Goal: Register for event/course

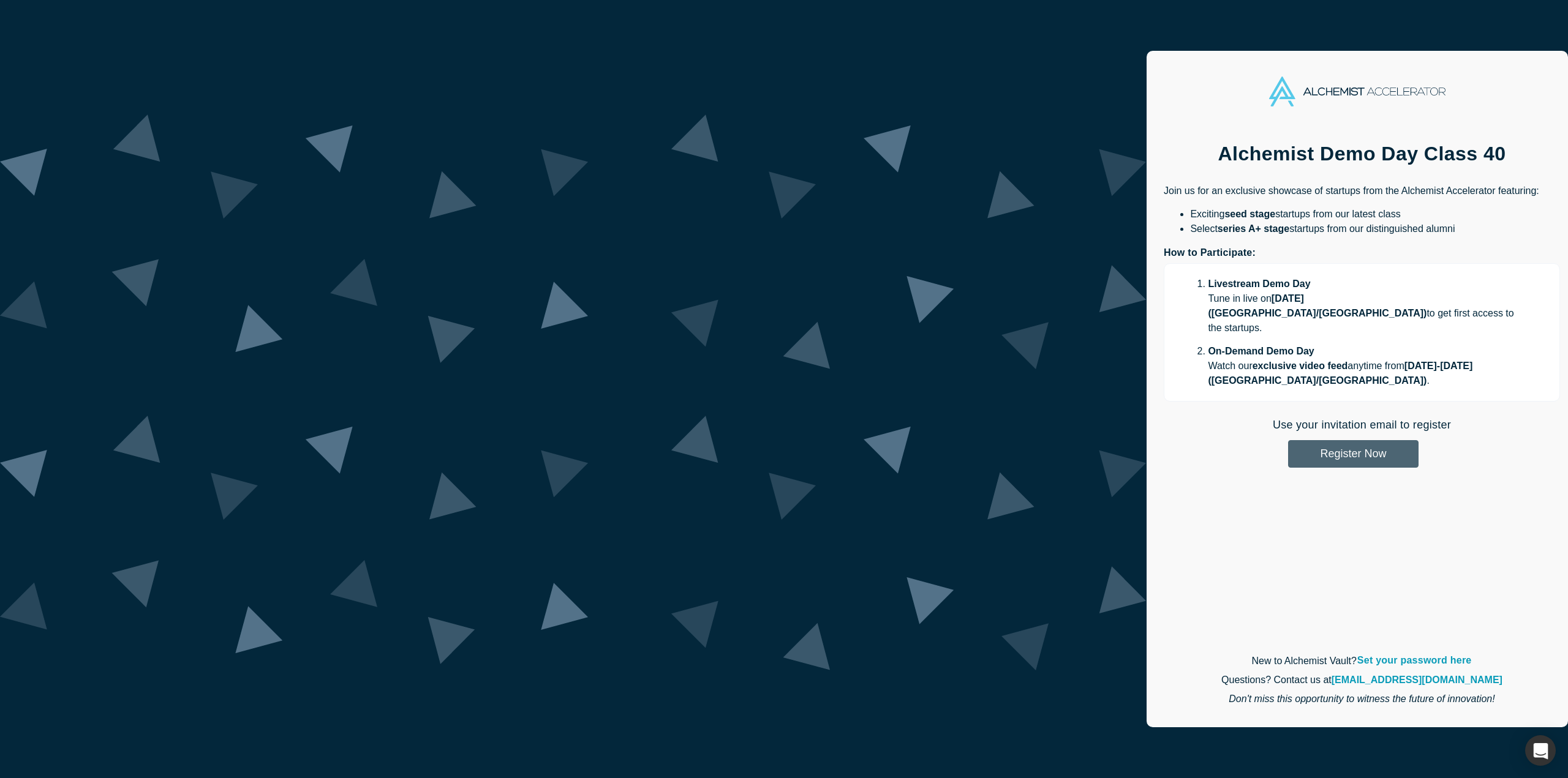
click at [1288, 440] on button "Register Now" at bounding box center [1353, 454] width 130 height 28
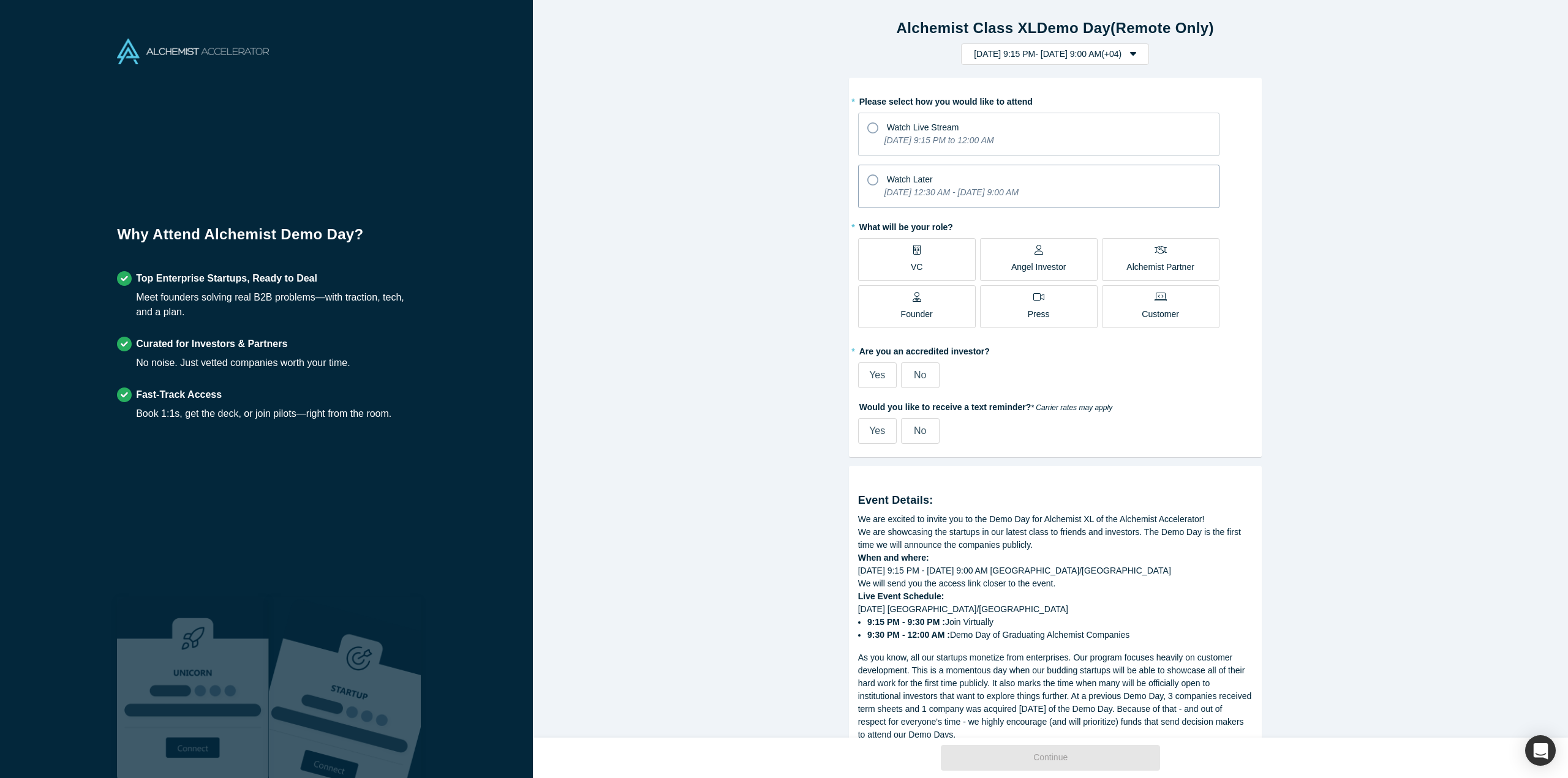
click at [956, 206] on label "Watch Later [DATE] 12:30 AM - [DATE] 9:00 AM" at bounding box center [1038, 186] width 361 height 43
click at [0, 0] on input "Watch Later [DATE] 12:30 AM - [DATE] 9:00 AM" at bounding box center [0, 0] width 0 height 0
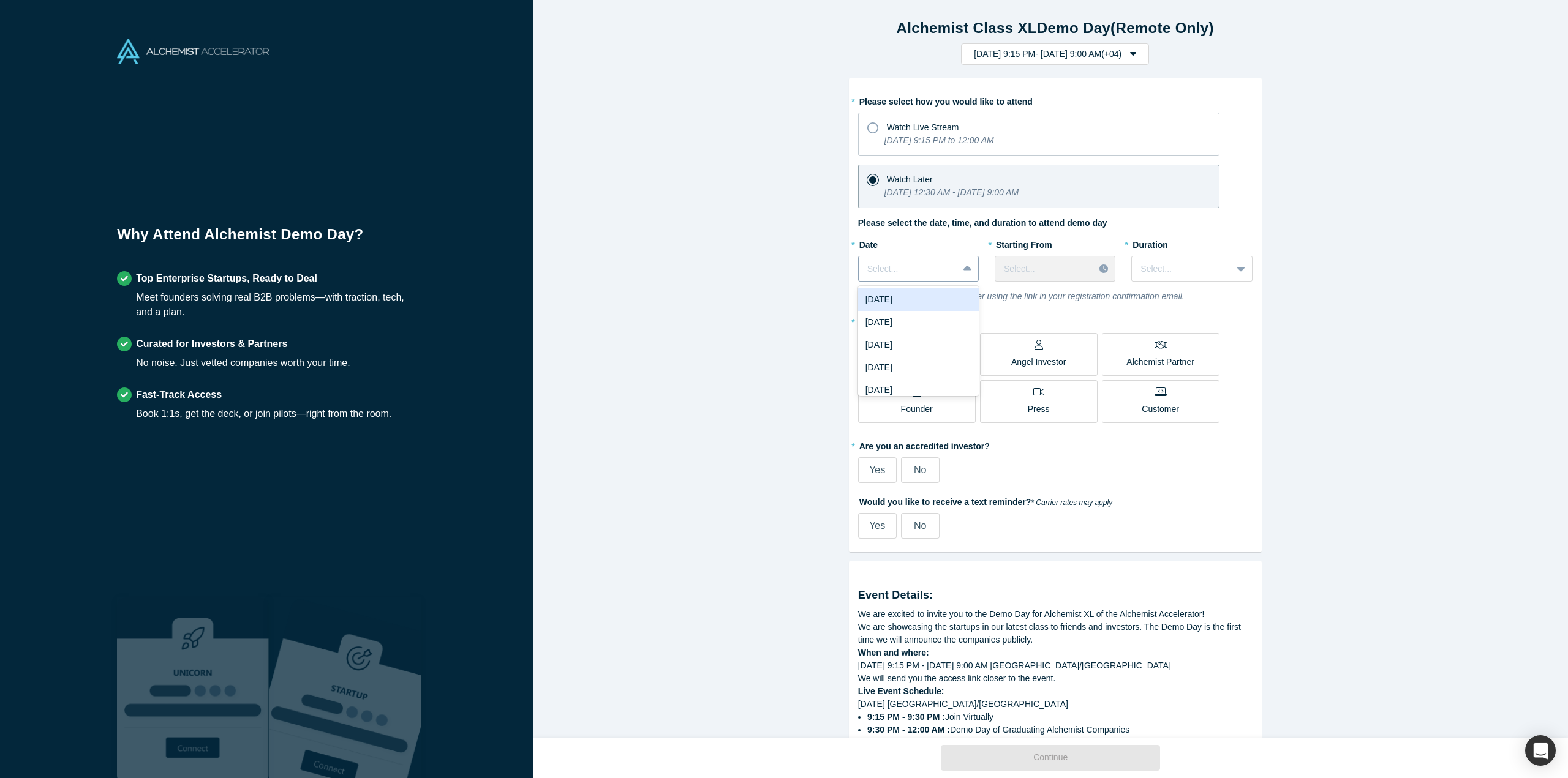
click at [963, 263] on icon at bounding box center [967, 269] width 8 height 13
click at [886, 148] on div "[DATE] 9:15 PM to 12:00 AM" at bounding box center [938, 143] width 109 height 18
click at [0, 0] on input "Watch Live Stream [DATE] 9:15 PM to 12:00 AM" at bounding box center [0, 0] width 0 height 0
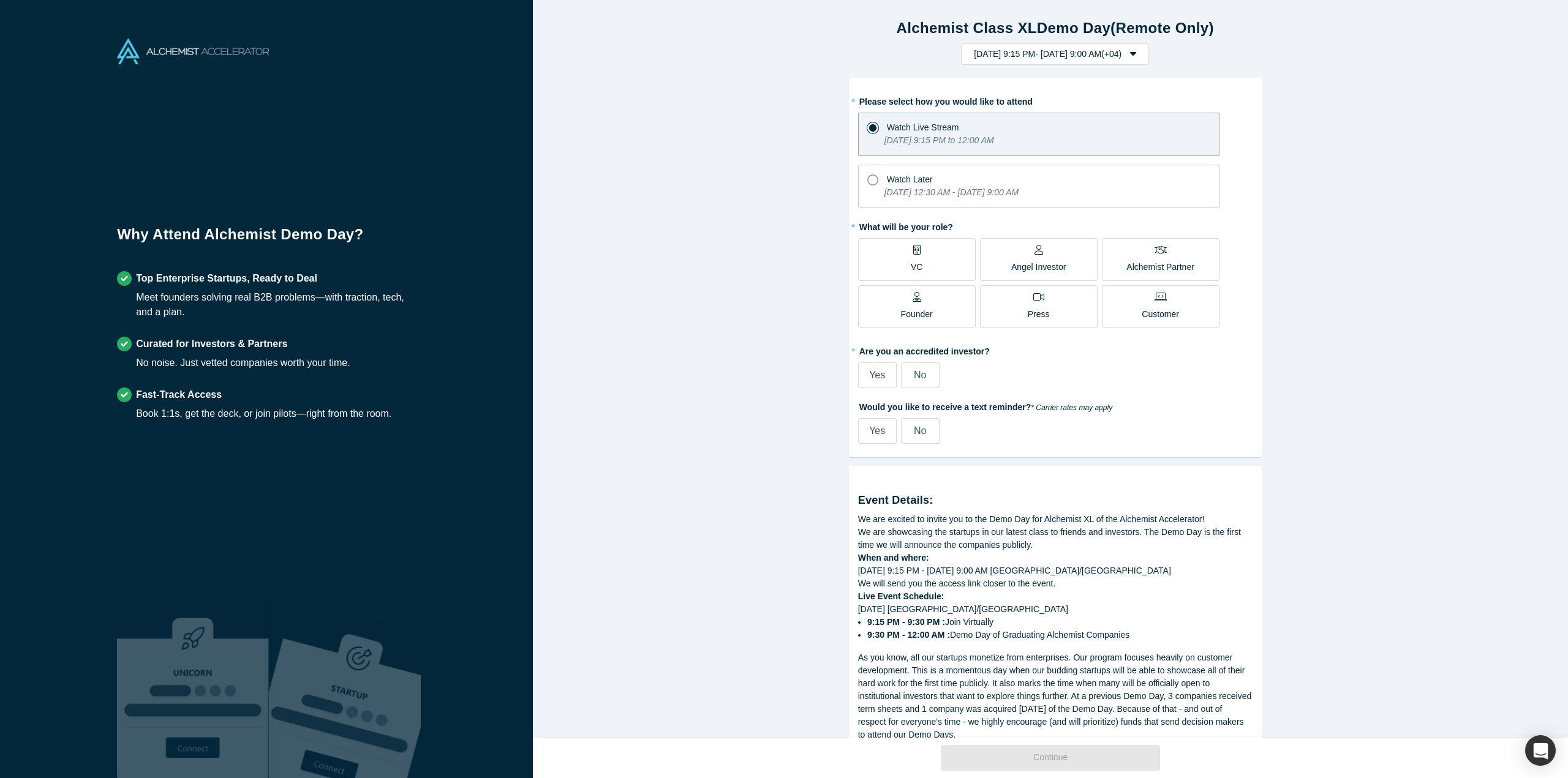
click at [900, 243] on label "VC" at bounding box center [917, 259] width 118 height 43
click at [0, 0] on input "VC" at bounding box center [0, 0] width 0 height 0
click at [877, 373] on span "Yes" at bounding box center [877, 374] width 16 height 10
click at [0, 0] on input "Yes" at bounding box center [0, 0] width 0 height 0
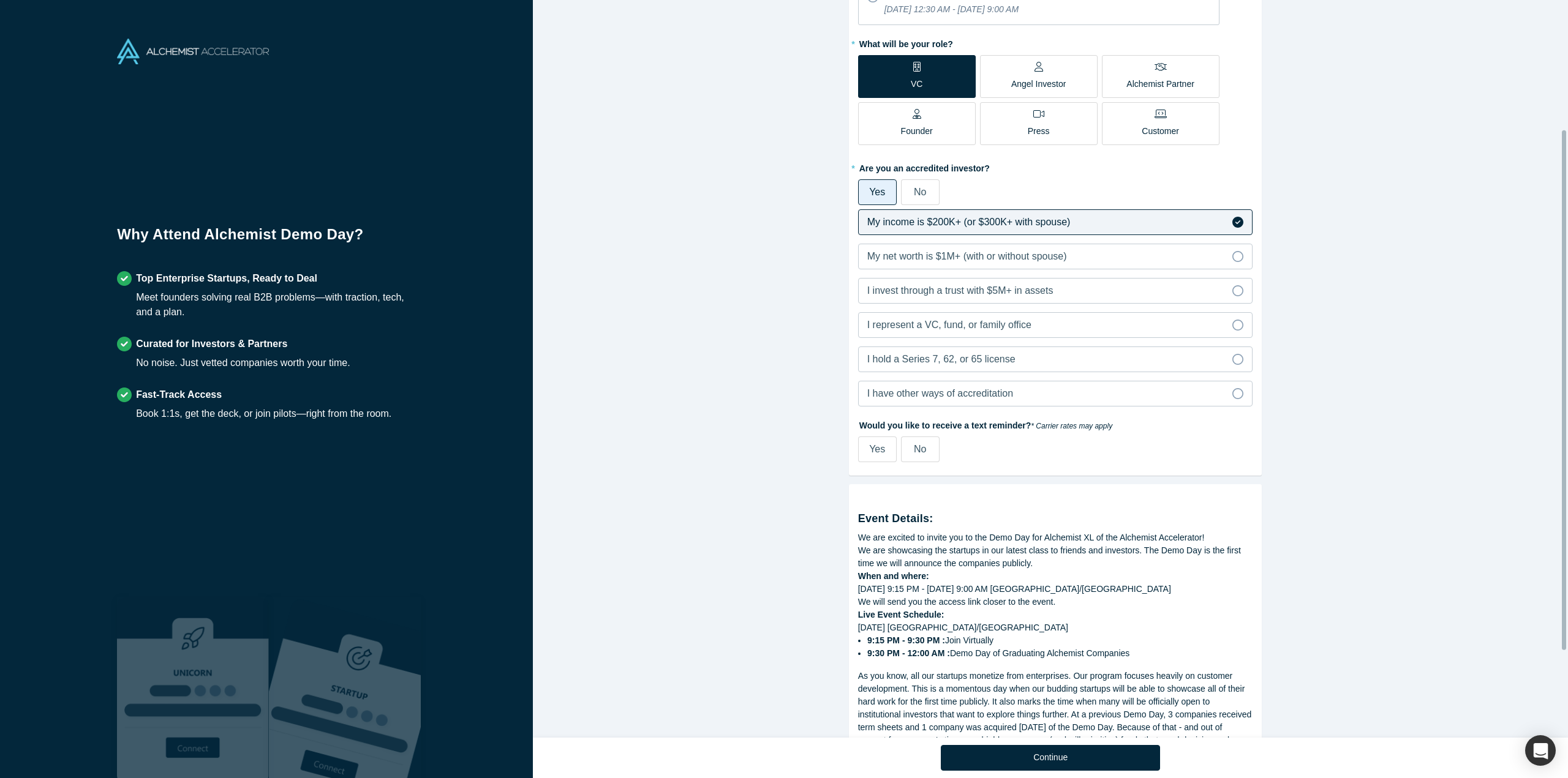
scroll to position [183, 0]
click at [998, 328] on span "I represent a VC, fund, or family office" at bounding box center [949, 324] width 164 height 10
click at [0, 0] on input "I represent a VC, fund, or family office" at bounding box center [0, 0] width 0 height 0
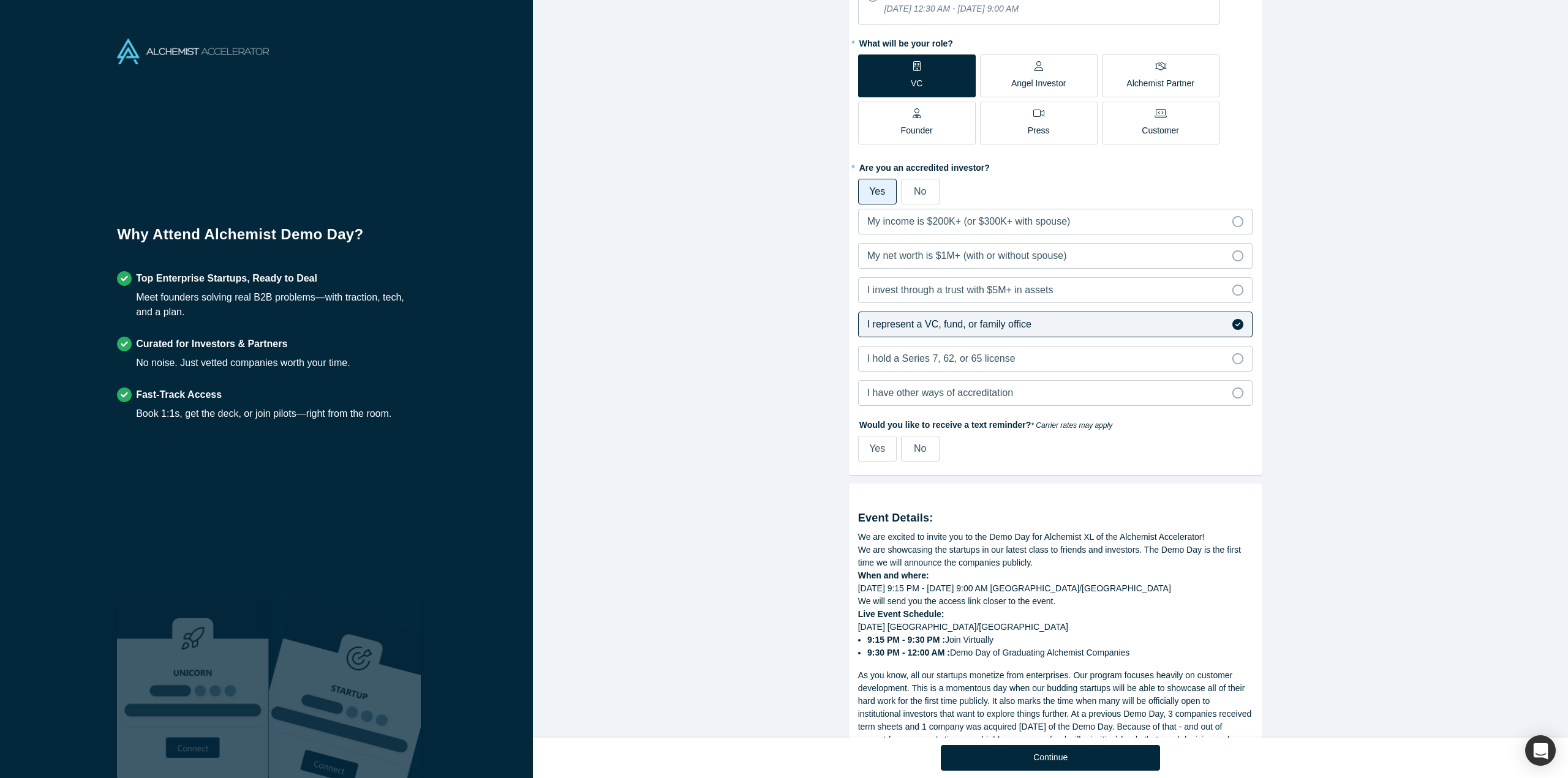
click at [882, 455] on label "Yes" at bounding box center [877, 449] width 38 height 26
click at [0, 0] on input "Yes" at bounding box center [0, 0] width 0 height 0
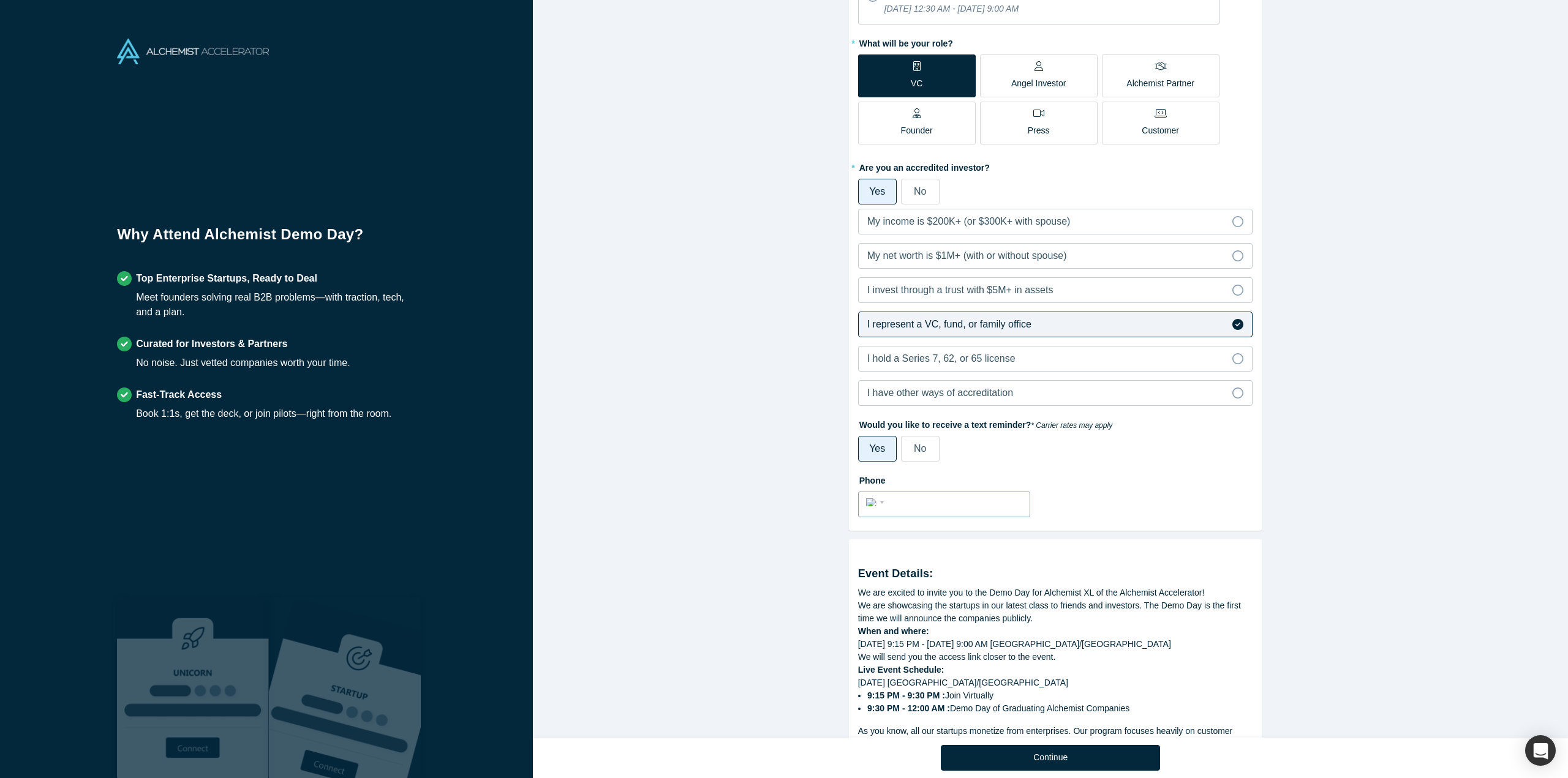
click at [974, 510] on div "International [GEOGRAPHIC_DATA] [GEOGRAPHIC_DATA] [GEOGRAPHIC_DATA] [GEOGRAPHIC…" at bounding box center [944, 504] width 172 height 26
click at [873, 499] on div "International [GEOGRAPHIC_DATA] [GEOGRAPHIC_DATA] [GEOGRAPHIC_DATA] [GEOGRAPHIC…" at bounding box center [877, 501] width 22 height 18
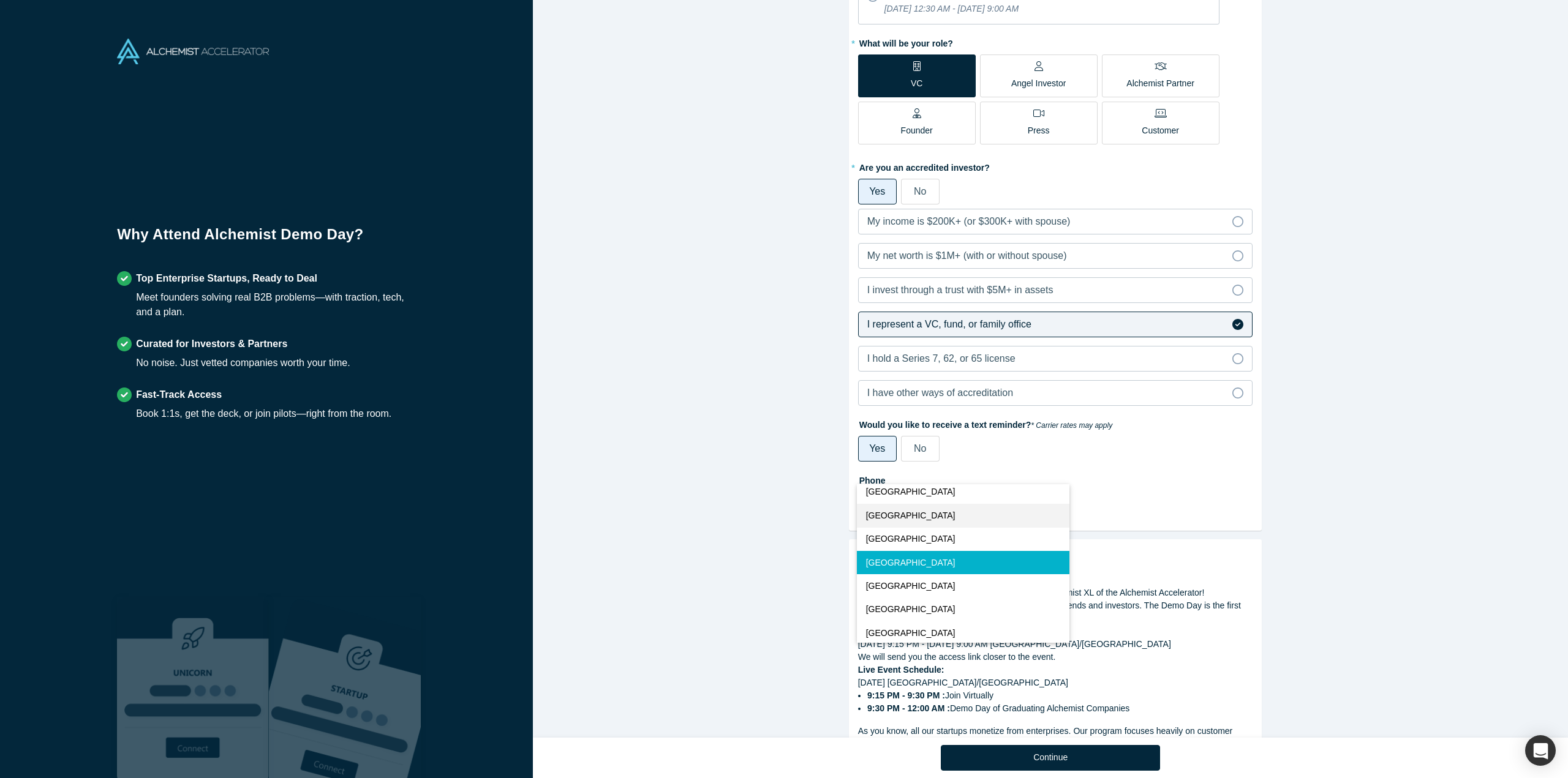
click at [922, 513] on span "[GEOGRAPHIC_DATA]" at bounding box center [910, 515] width 89 height 13
select select "AE"
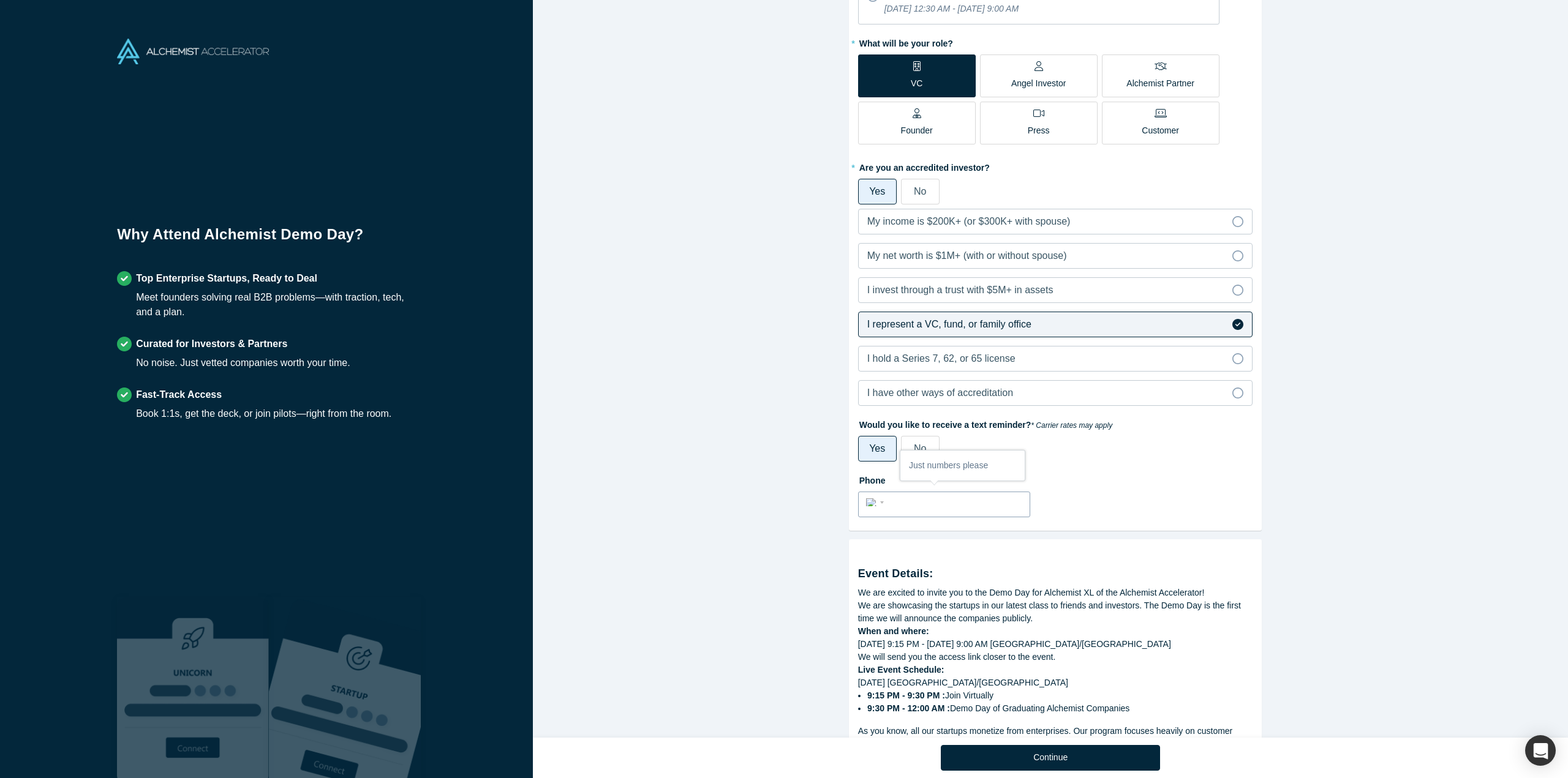
click at [925, 498] on input "tel" at bounding box center [955, 502] width 134 height 18
type input "050 234 3132"
click at [1140, 501] on div "Phone International [GEOGRAPHIC_DATA] [GEOGRAPHIC_DATA] [GEOGRAPHIC_DATA] [GEOG…" at bounding box center [1055, 494] width 395 height 48
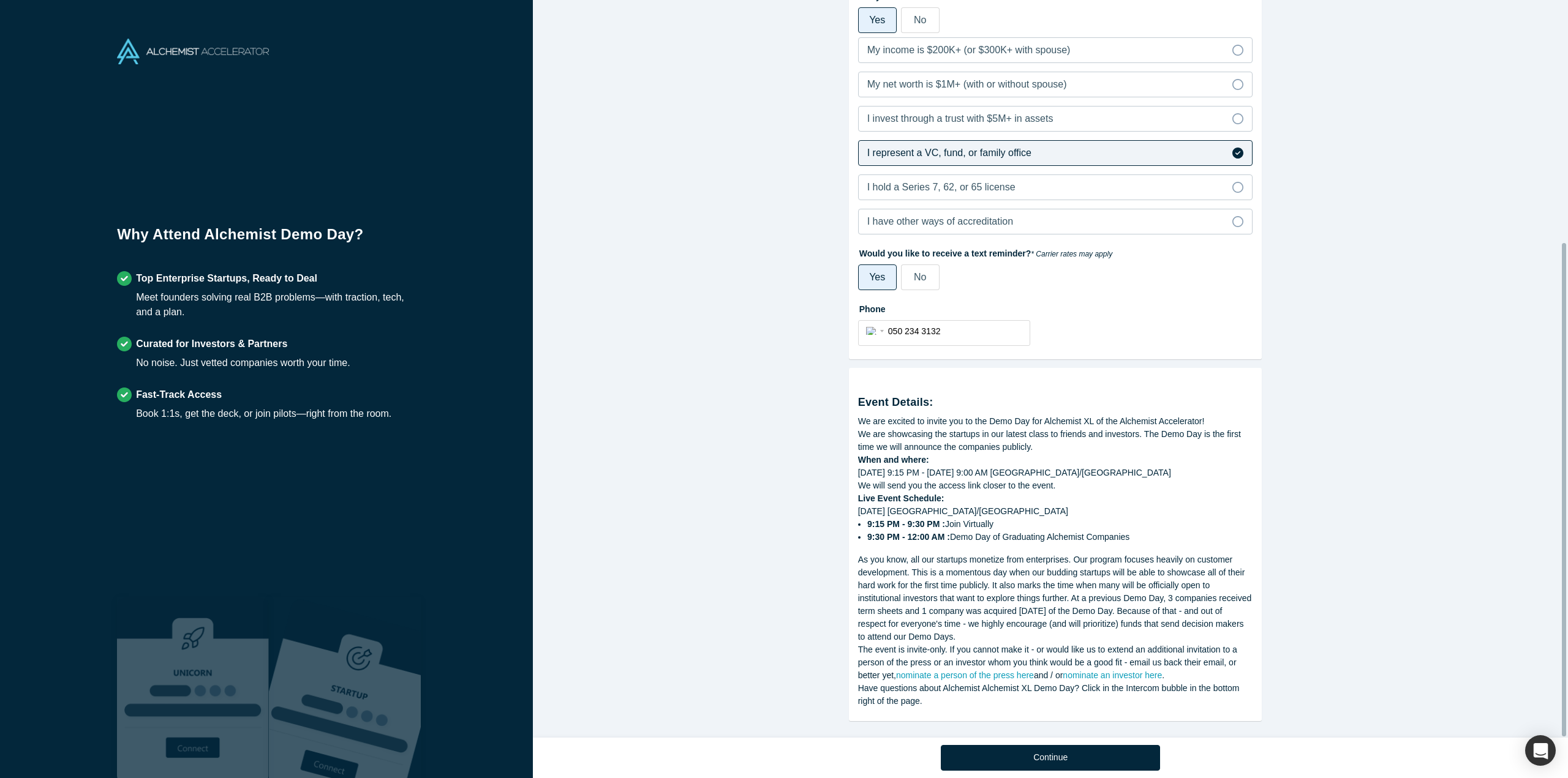
scroll to position [363, 0]
click at [1117, 756] on button "Continue" at bounding box center [1050, 758] width 219 height 26
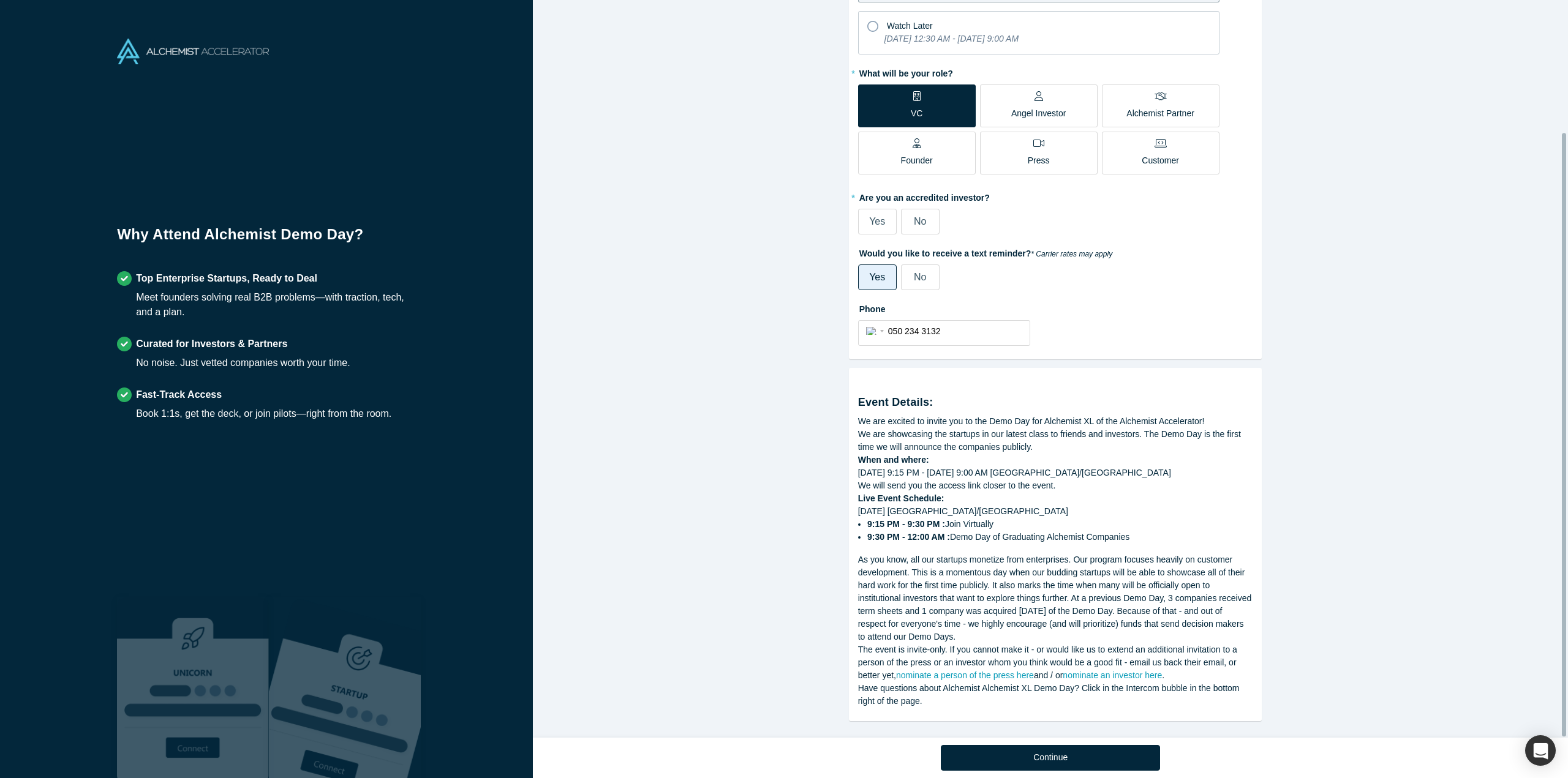
scroll to position [161, 0]
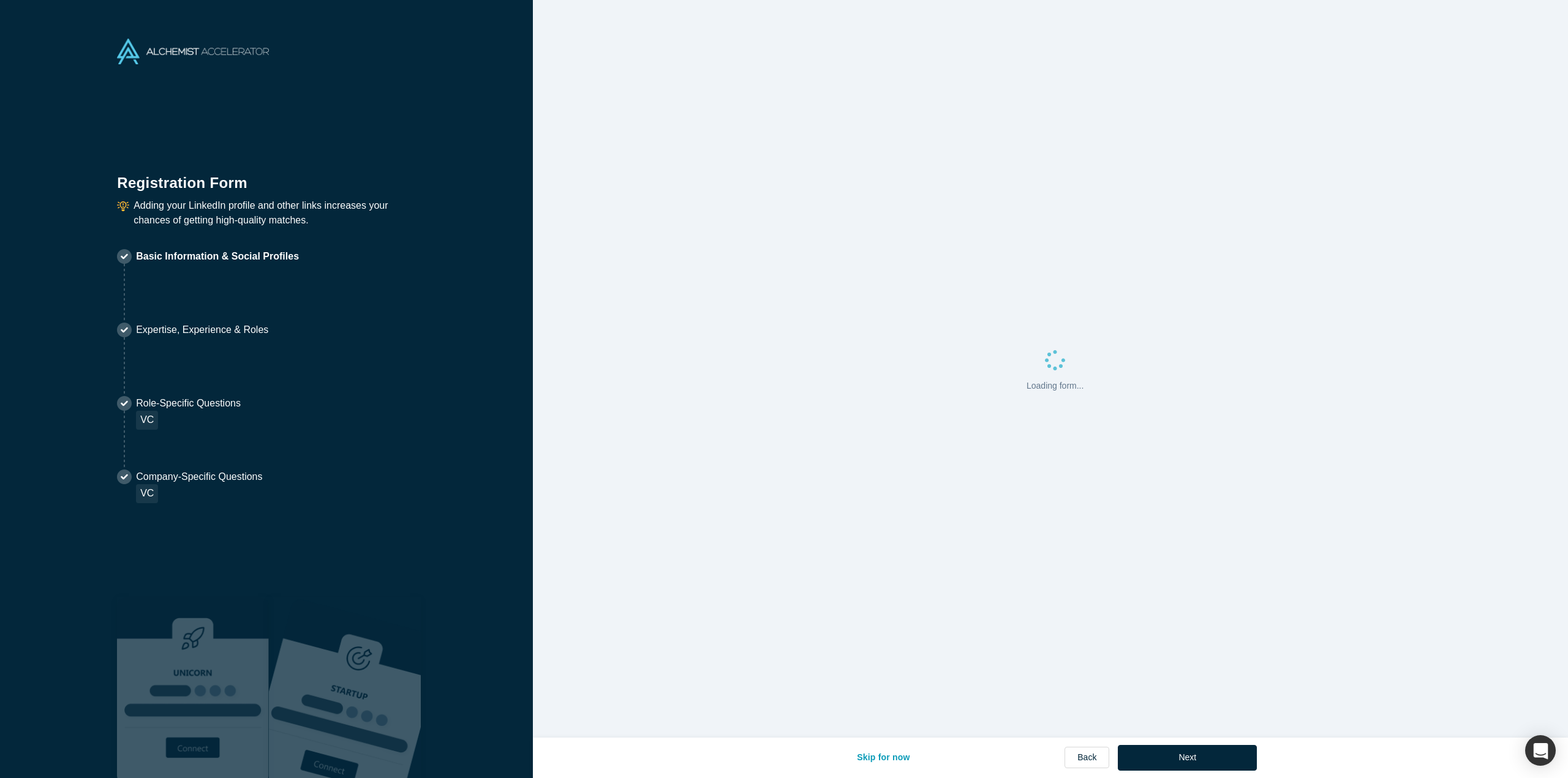
select select "AE"
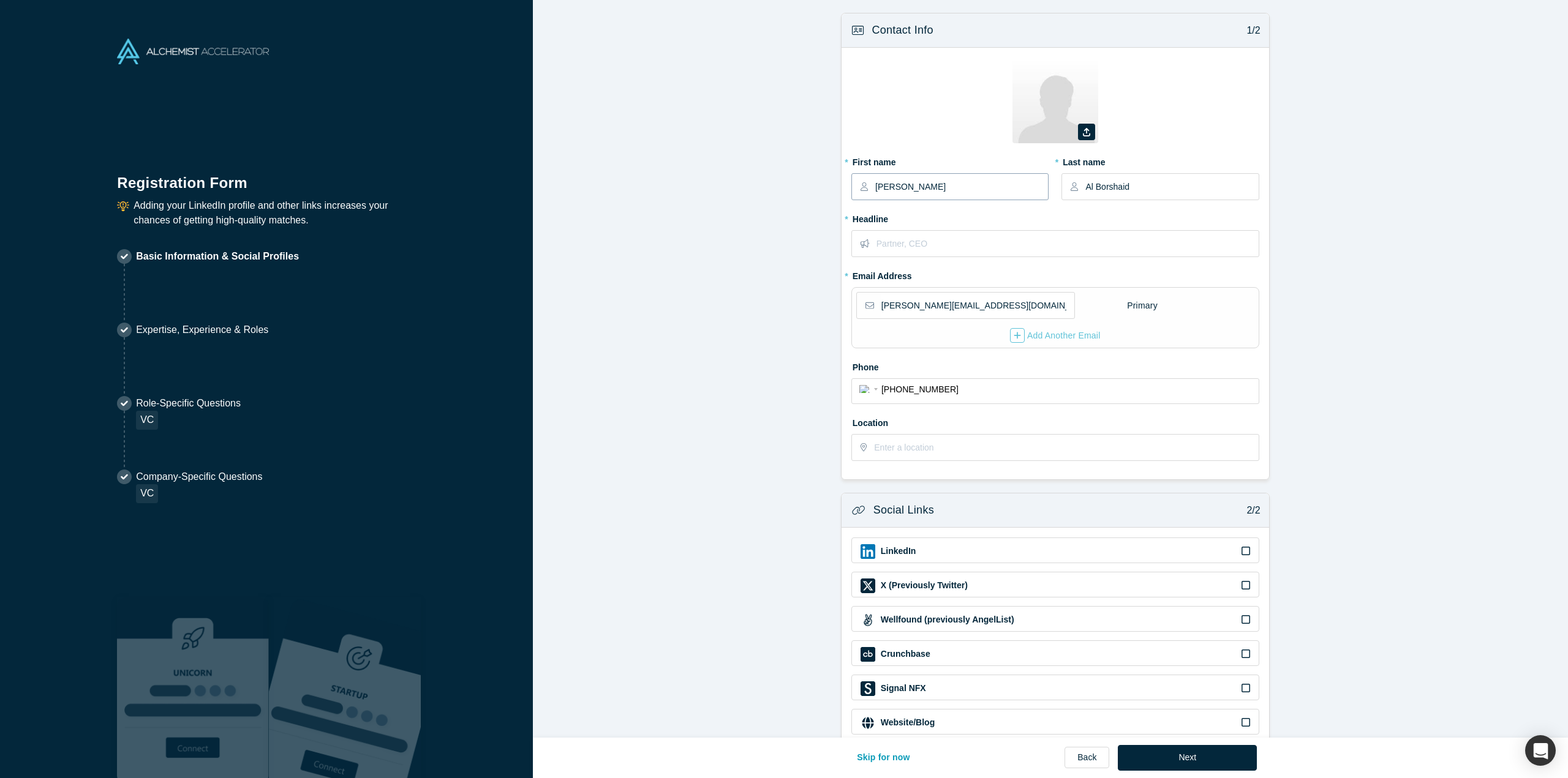
drag, startPoint x: 983, startPoint y: 190, endPoint x: 801, endPoint y: 190, distance: 182.0
click at [801, 190] on form "Contact Info 1/2 Zoom Save Remove Upload New * First name [PERSON_NAME] * Last …" at bounding box center [1055, 379] width 1044 height 732
type input "Karan"
type input "[PERSON_NAME]"
click at [989, 241] on input "text" at bounding box center [1067, 243] width 381 height 26
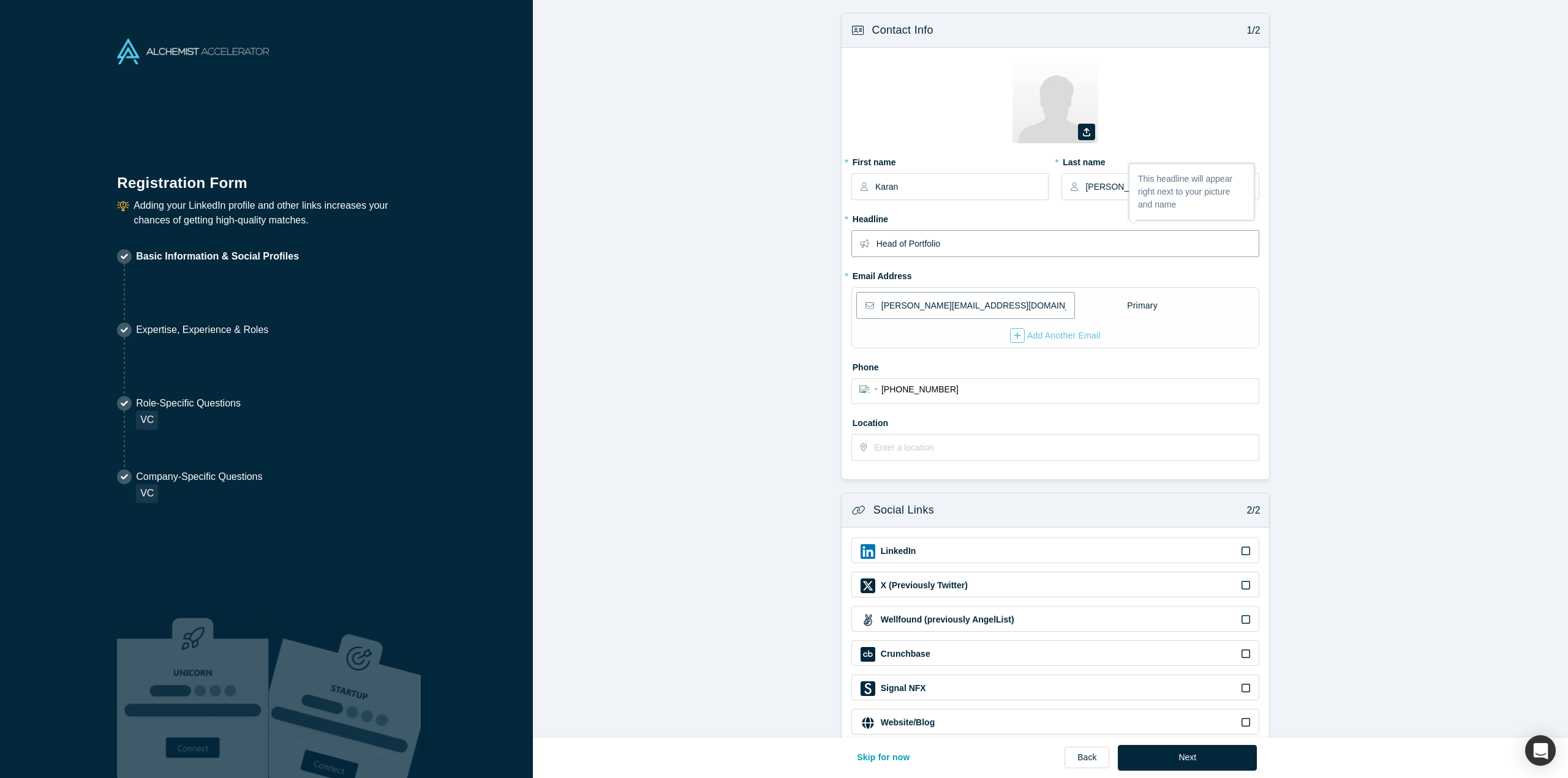
type input "Head of Portfolio"
click at [887, 305] on input "[PERSON_NAME][EMAIL_ADDRESS][DOMAIN_NAME]" at bounding box center [977, 305] width 193 height 26
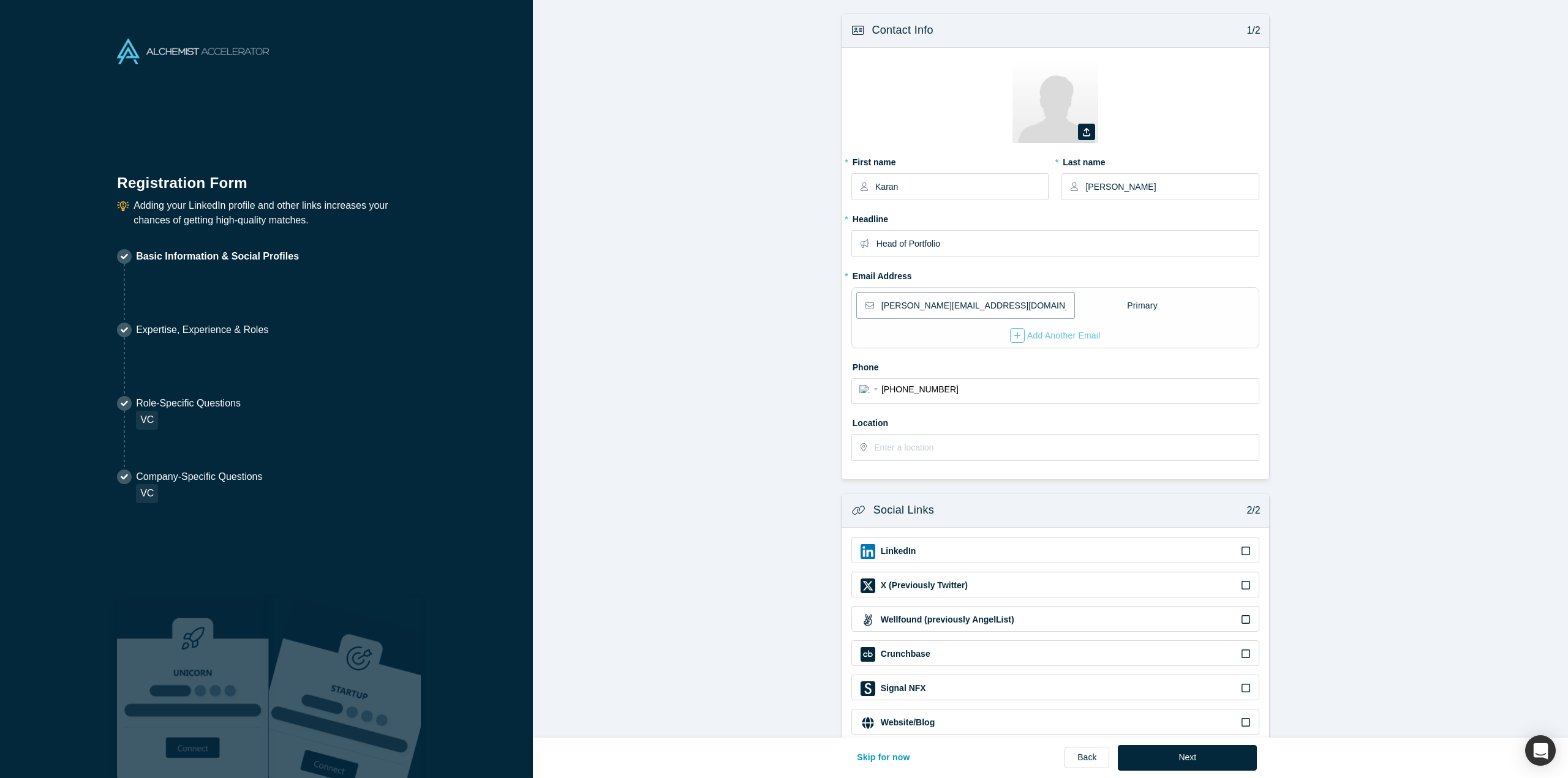
click at [887, 305] on input "[PERSON_NAME][EMAIL_ADDRESS][DOMAIN_NAME]" at bounding box center [977, 305] width 193 height 26
type input "[PERSON_NAME][EMAIL_ADDRESS][DOMAIN_NAME]"
click at [954, 435] on input "text" at bounding box center [1066, 447] width 384 height 26
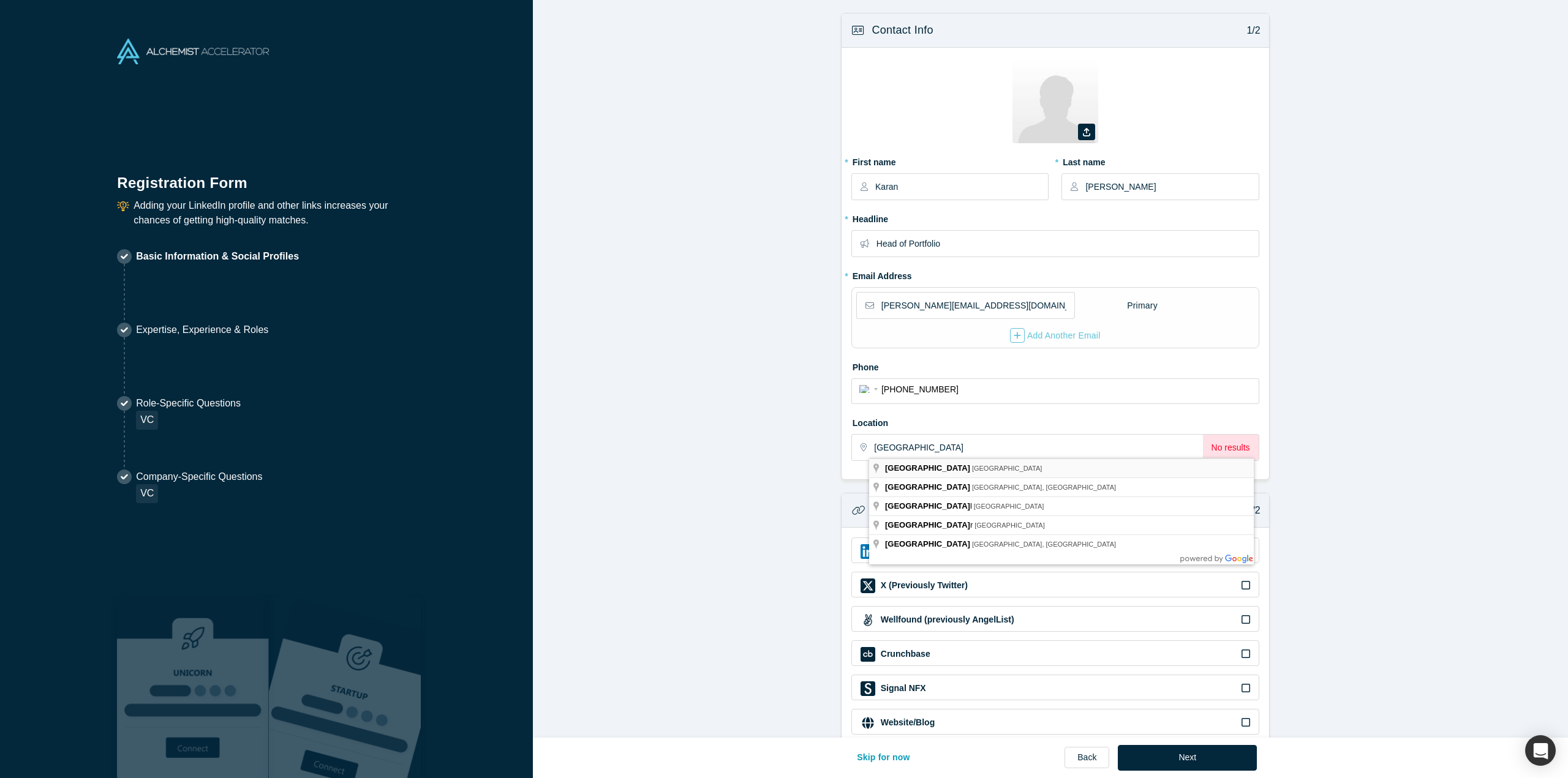
type input "[GEOGRAPHIC_DATA] - [GEOGRAPHIC_DATA]"
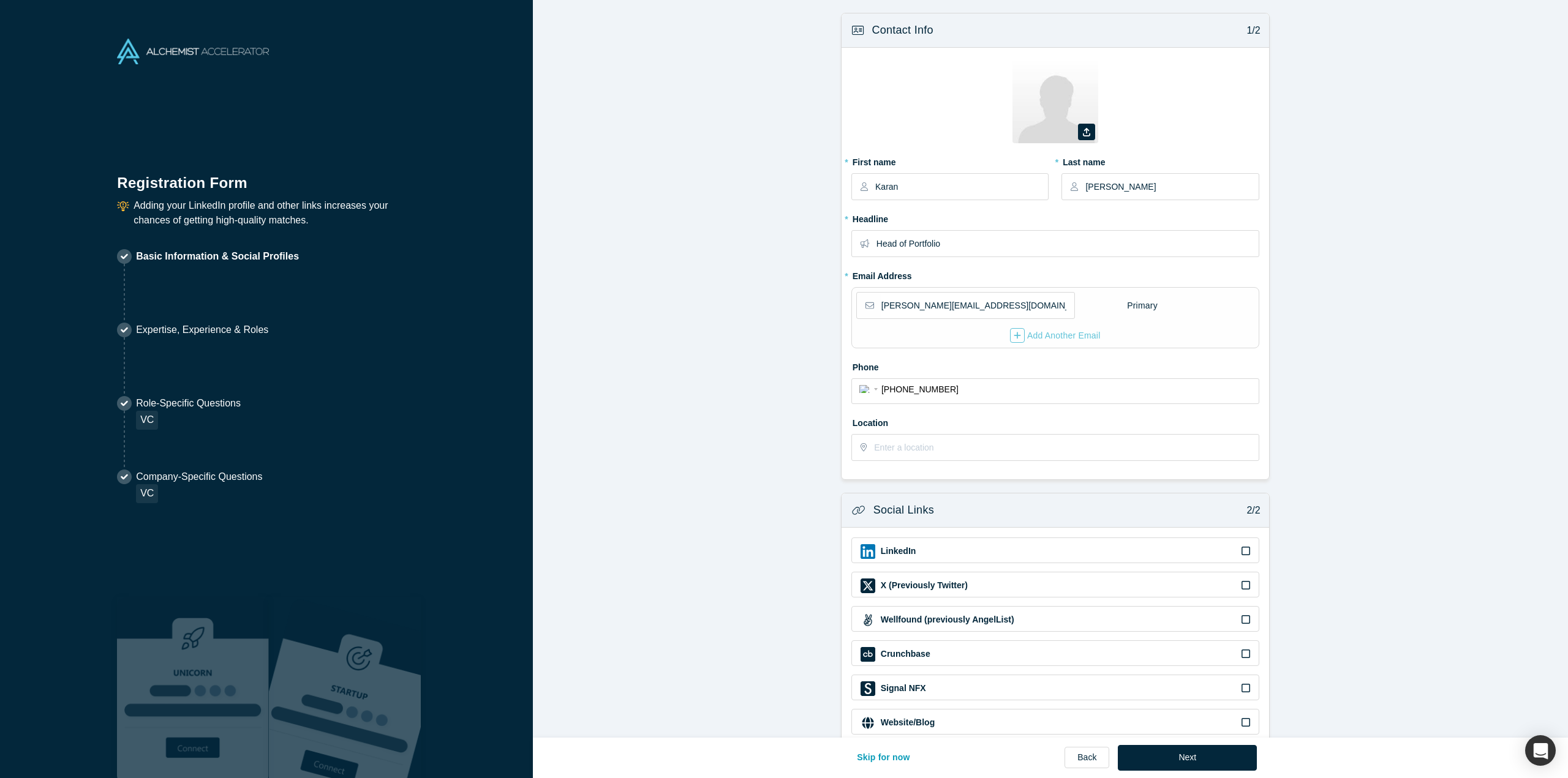
click at [967, 545] on div "LinkedIn" at bounding box center [1055, 552] width 389 height 15
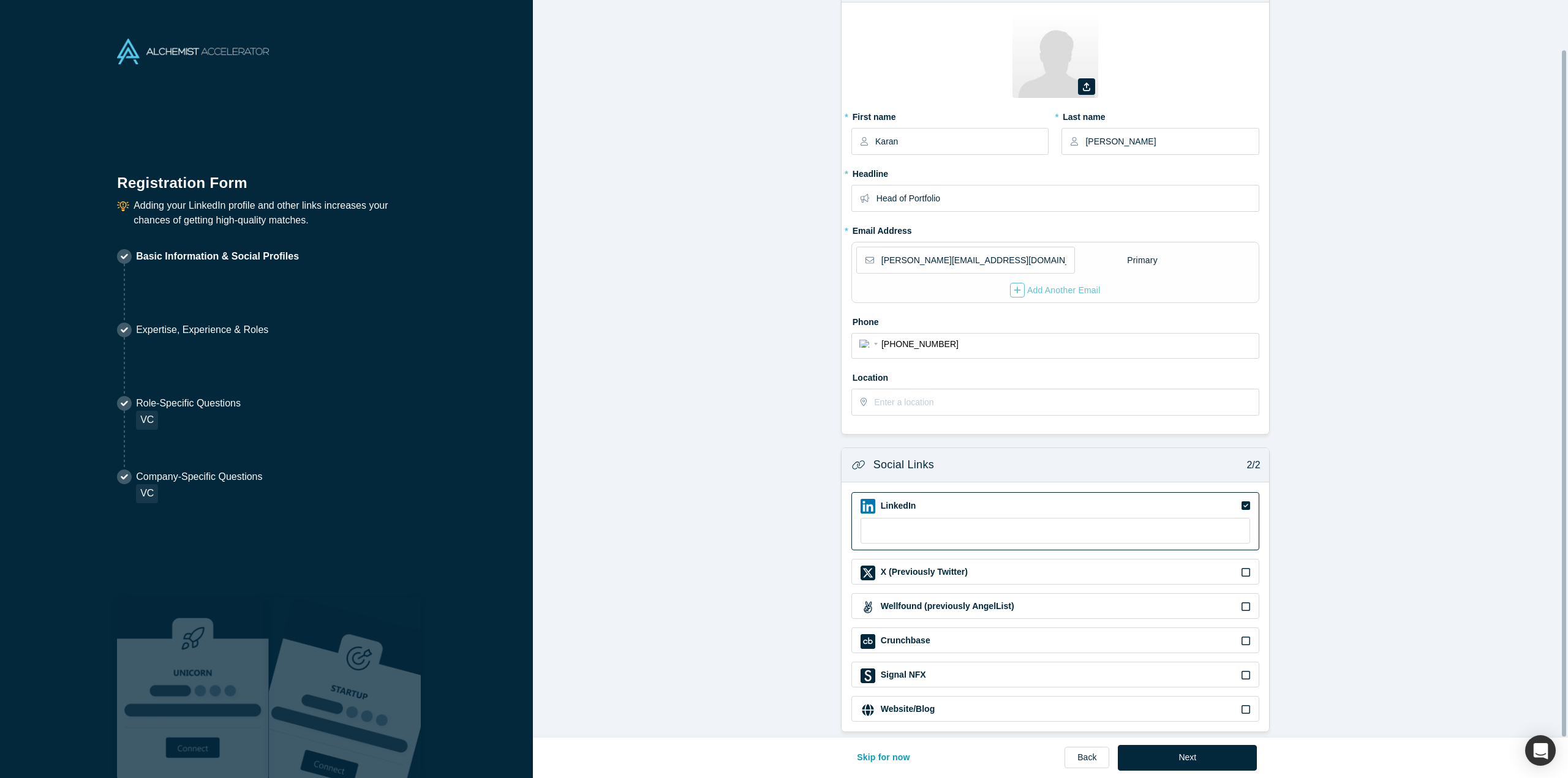
scroll to position [53, 0]
click at [991, 516] on input at bounding box center [1055, 528] width 389 height 26
paste input "[URL][DOMAIN_NAME]"
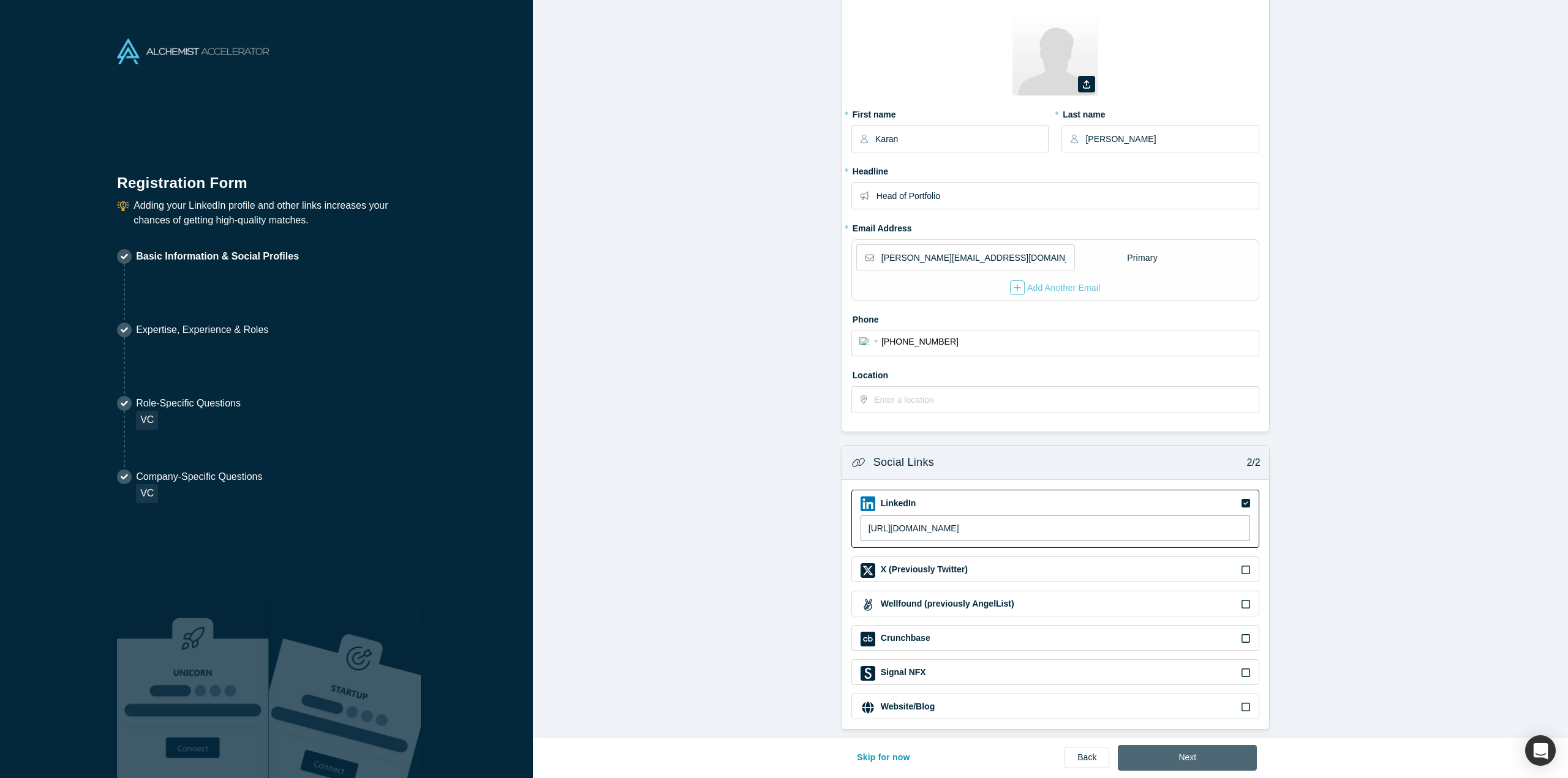
type input "[URL][DOMAIN_NAME]"
click at [1222, 762] on button "Next" at bounding box center [1187, 758] width 139 height 26
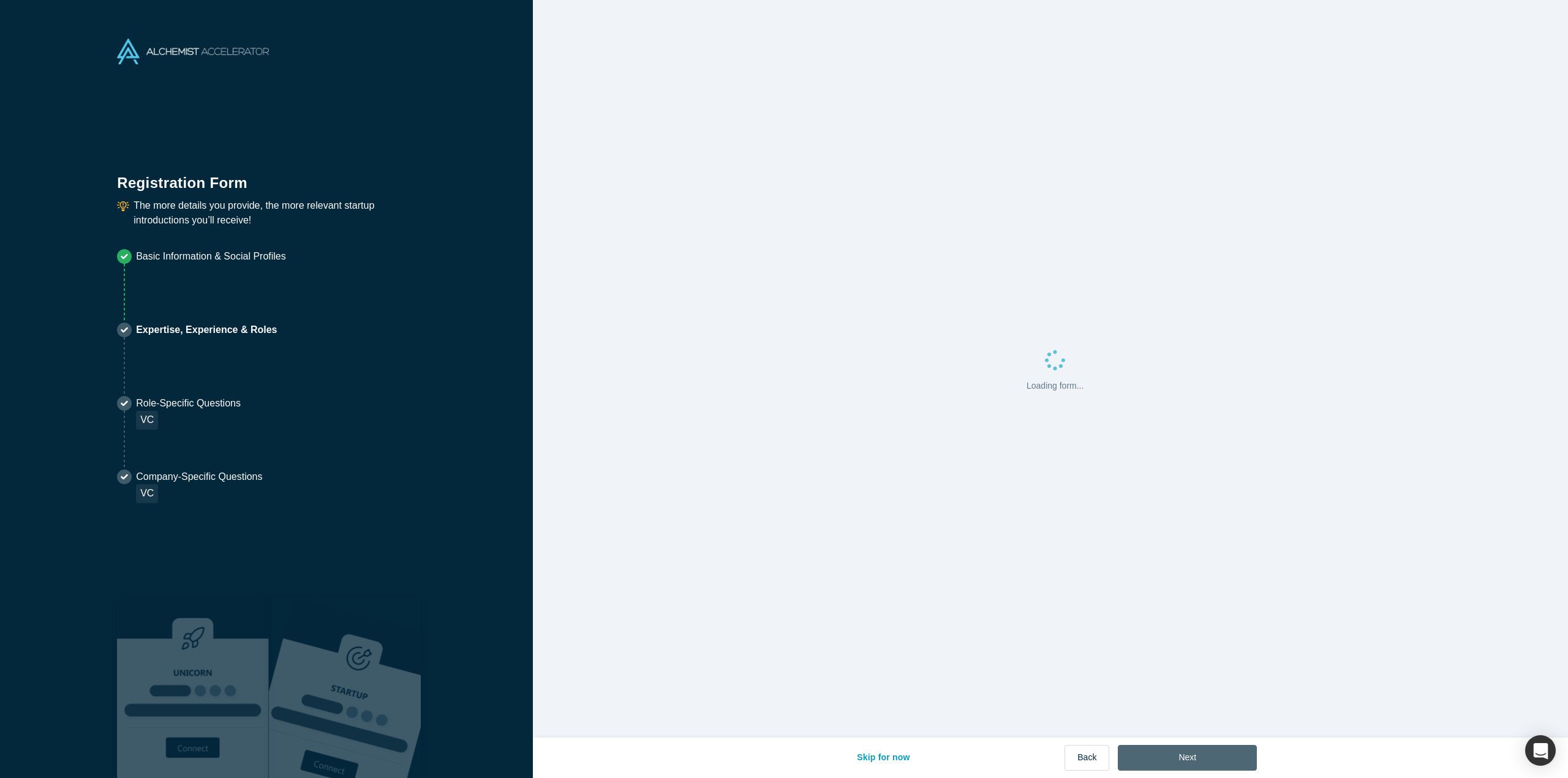
scroll to position [0, 0]
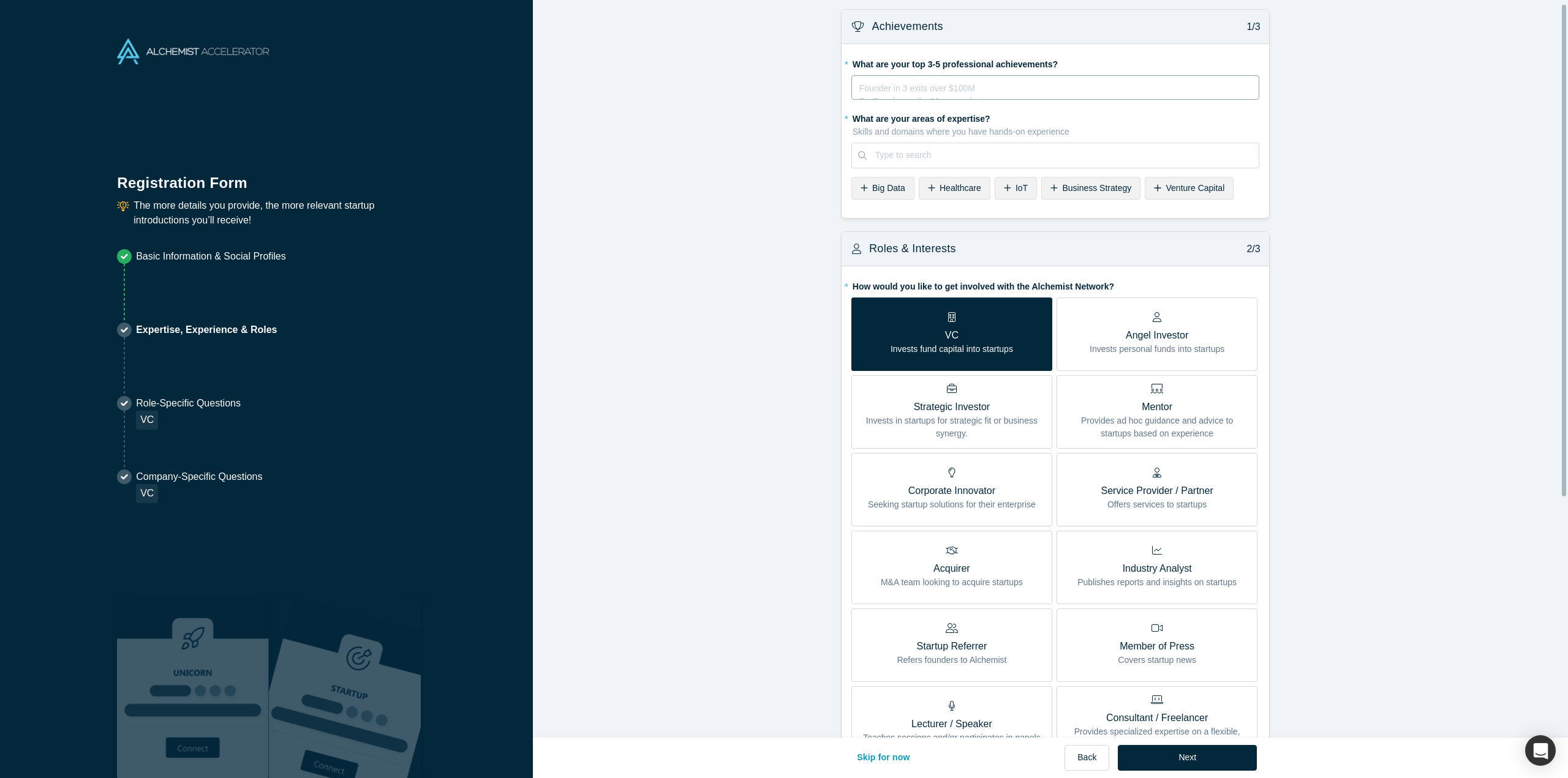
click at [904, 82] on div "rdw-editor" at bounding box center [1055, 85] width 391 height 13
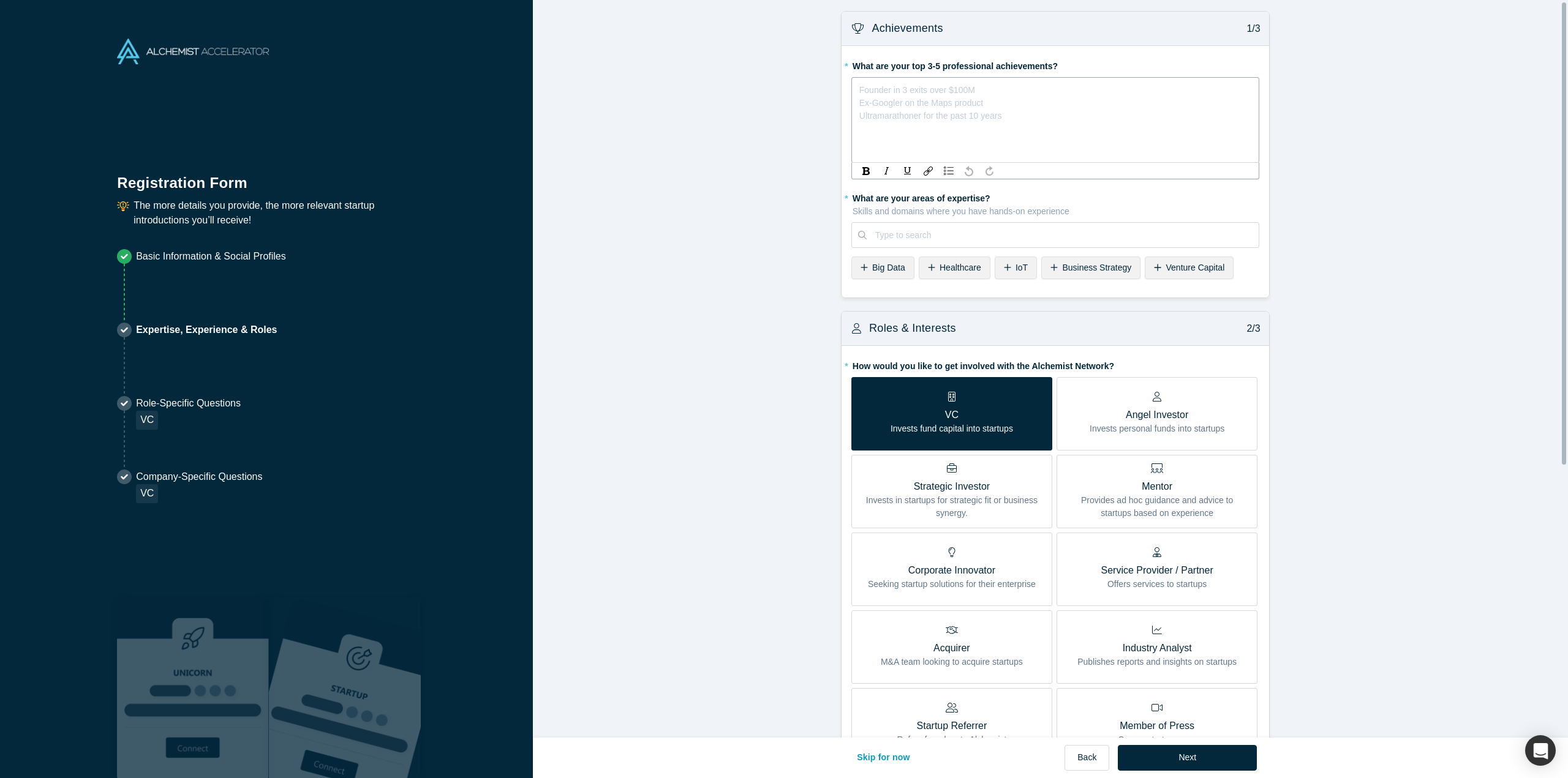
scroll to position [1, 0]
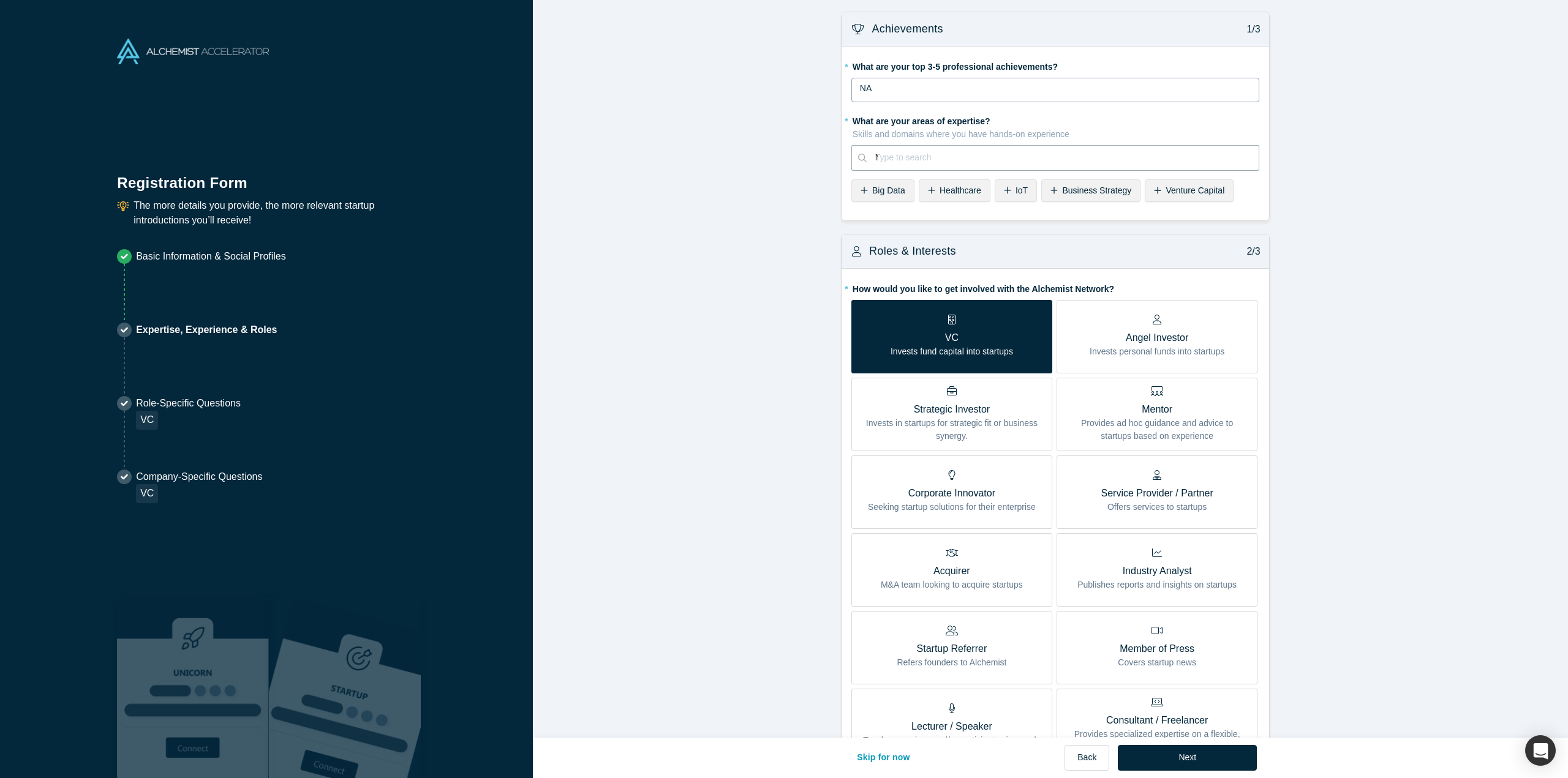
type input "NA"
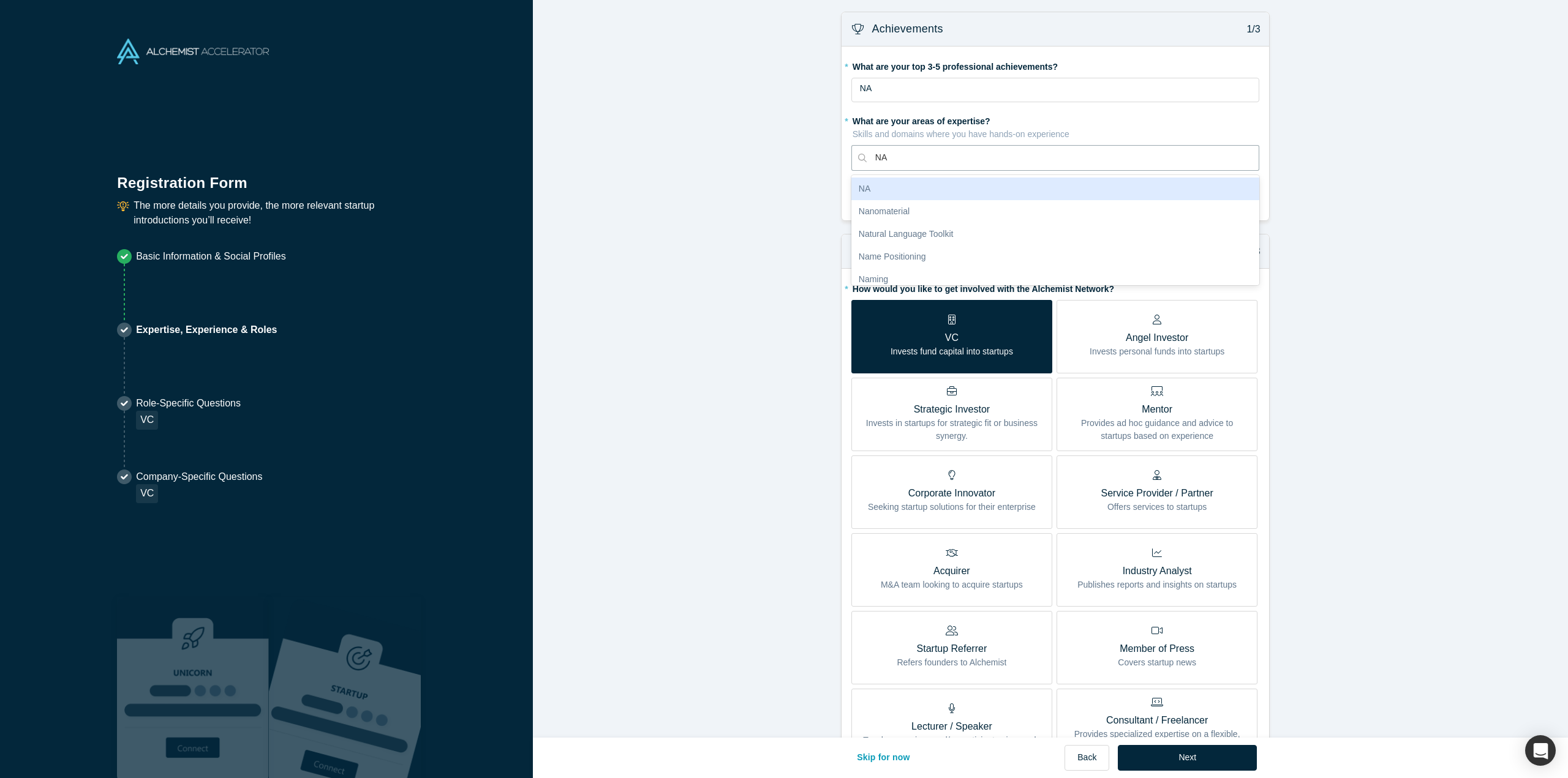
click at [1111, 188] on div "NA" at bounding box center [1055, 188] width 408 height 23
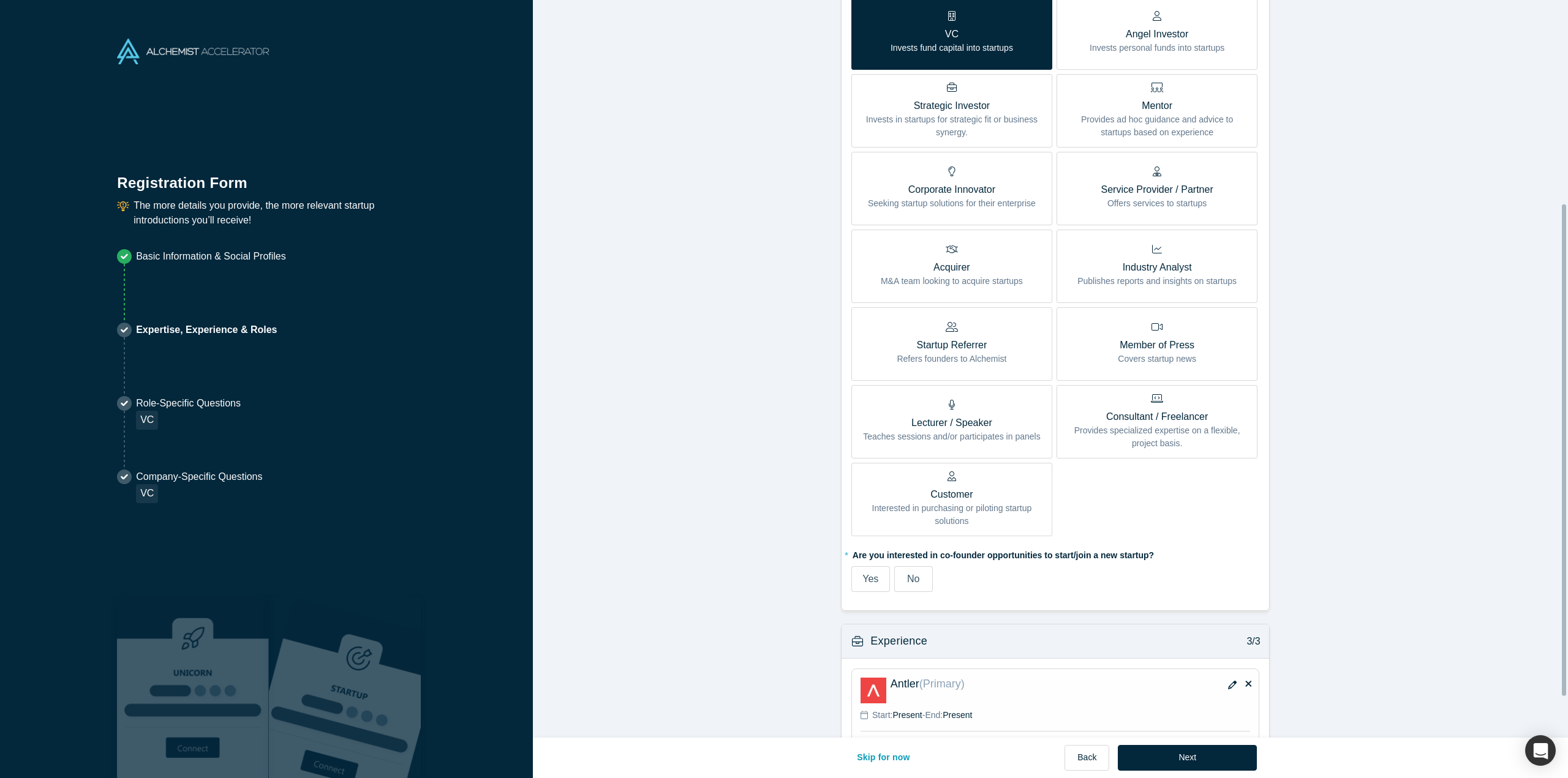
scroll to position [306, 0]
click at [929, 577] on div "Yes No" at bounding box center [1004, 578] width 305 height 26
click at [926, 580] on label "No" at bounding box center [913, 578] width 38 height 26
click at [0, 0] on input "No" at bounding box center [0, 0] width 0 height 0
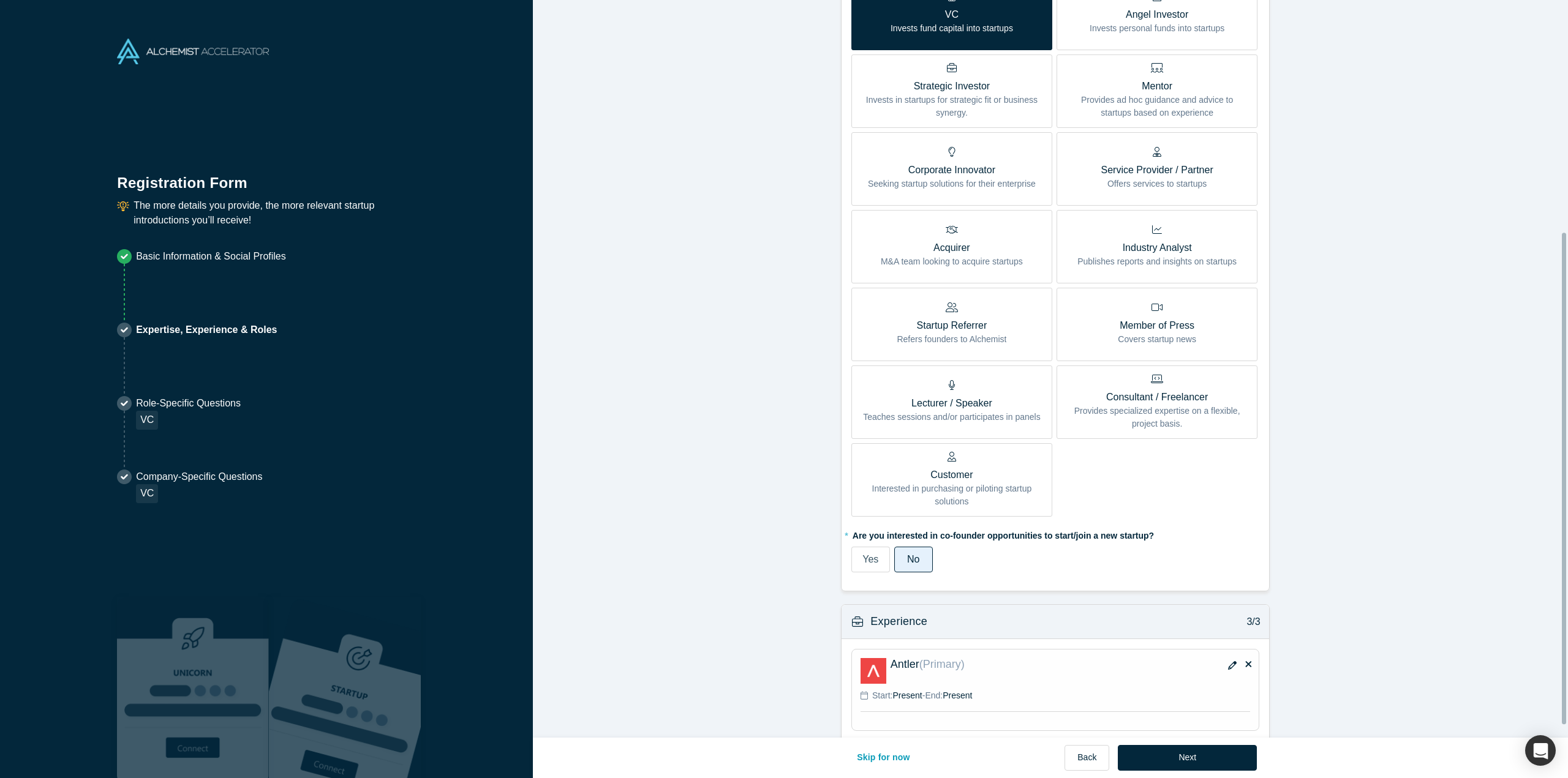
scroll to position [366, 0]
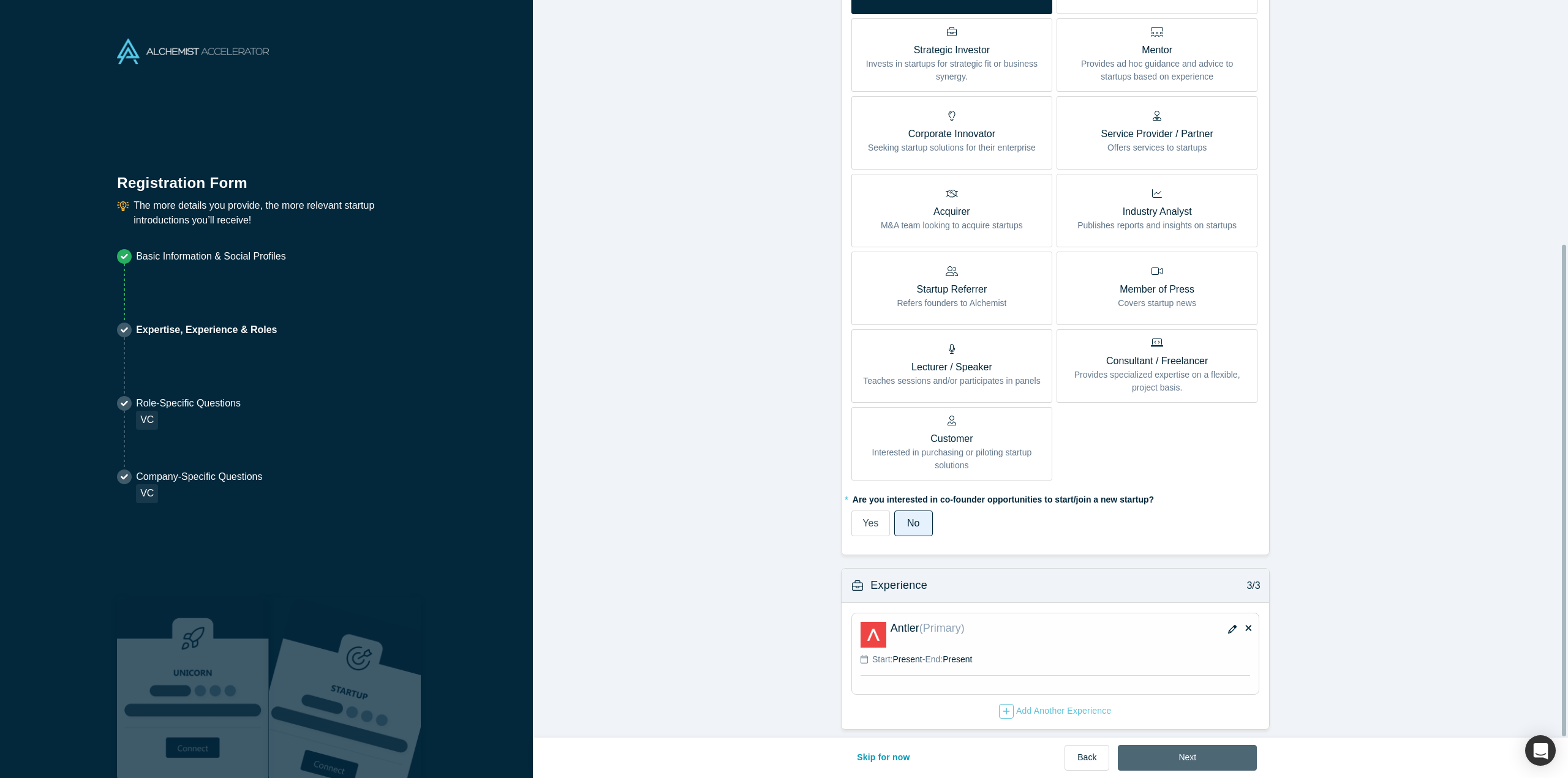
click at [1186, 757] on button "Next" at bounding box center [1187, 758] width 139 height 26
click at [899, 655] on span "Present" at bounding box center [907, 660] width 29 height 10
click at [924, 653] on p "Start: Present - End: Present" at bounding box center [922, 659] width 100 height 13
click at [1162, 750] on button "Next" at bounding box center [1187, 758] width 139 height 26
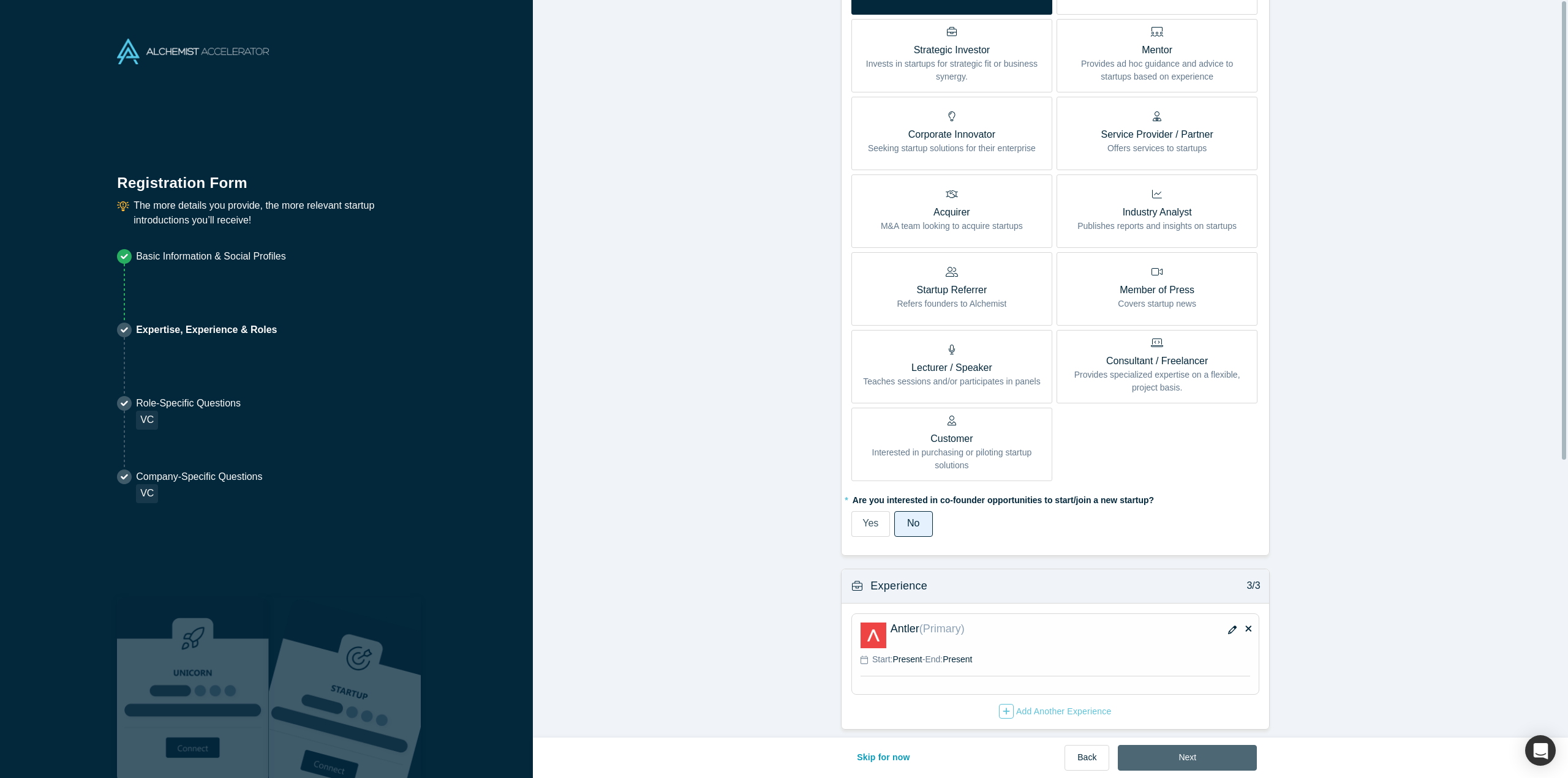
scroll to position [0, 0]
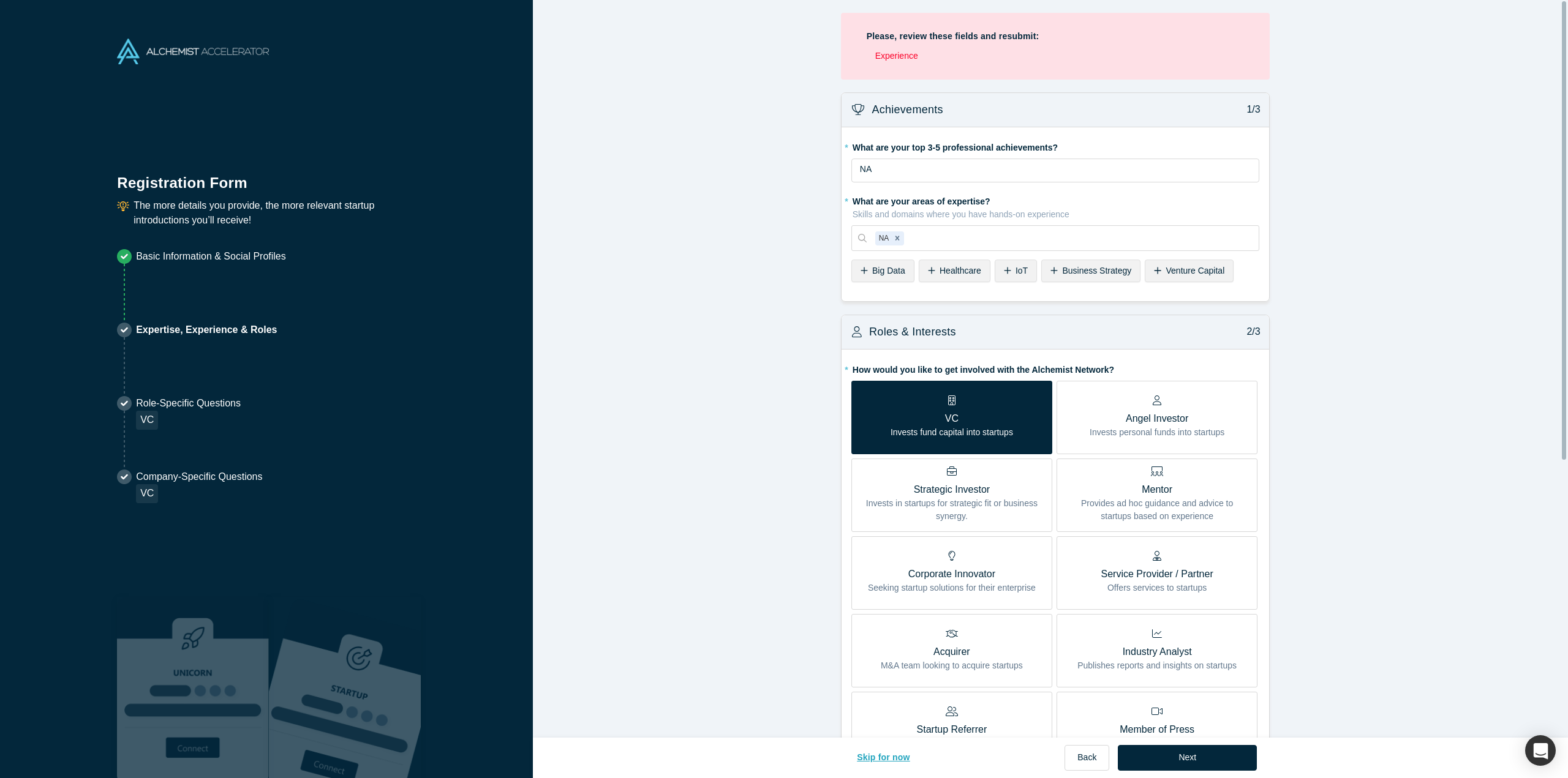
click at [897, 757] on button "Skip for now" at bounding box center [883, 758] width 79 height 26
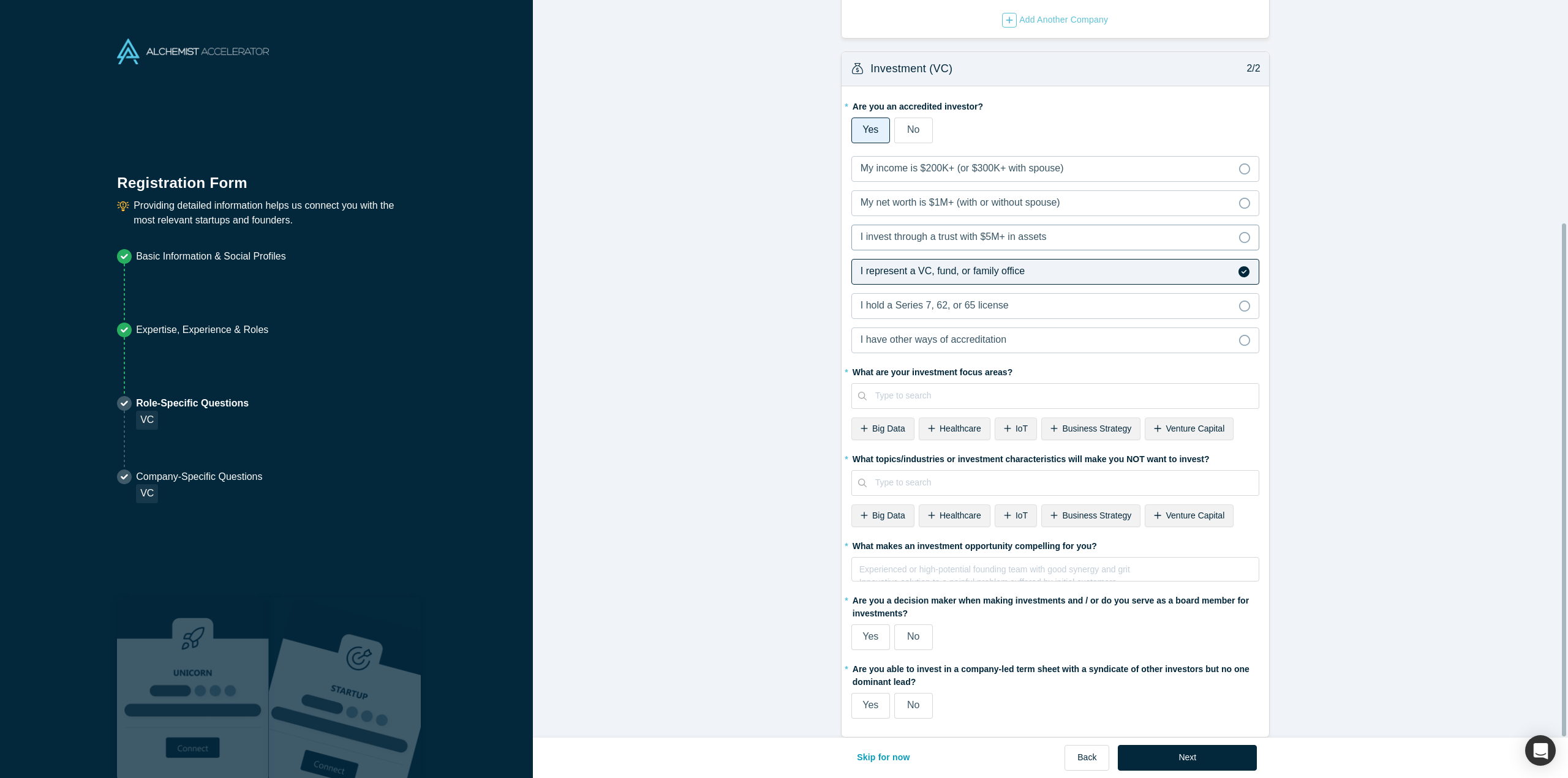
scroll to position [321, 0]
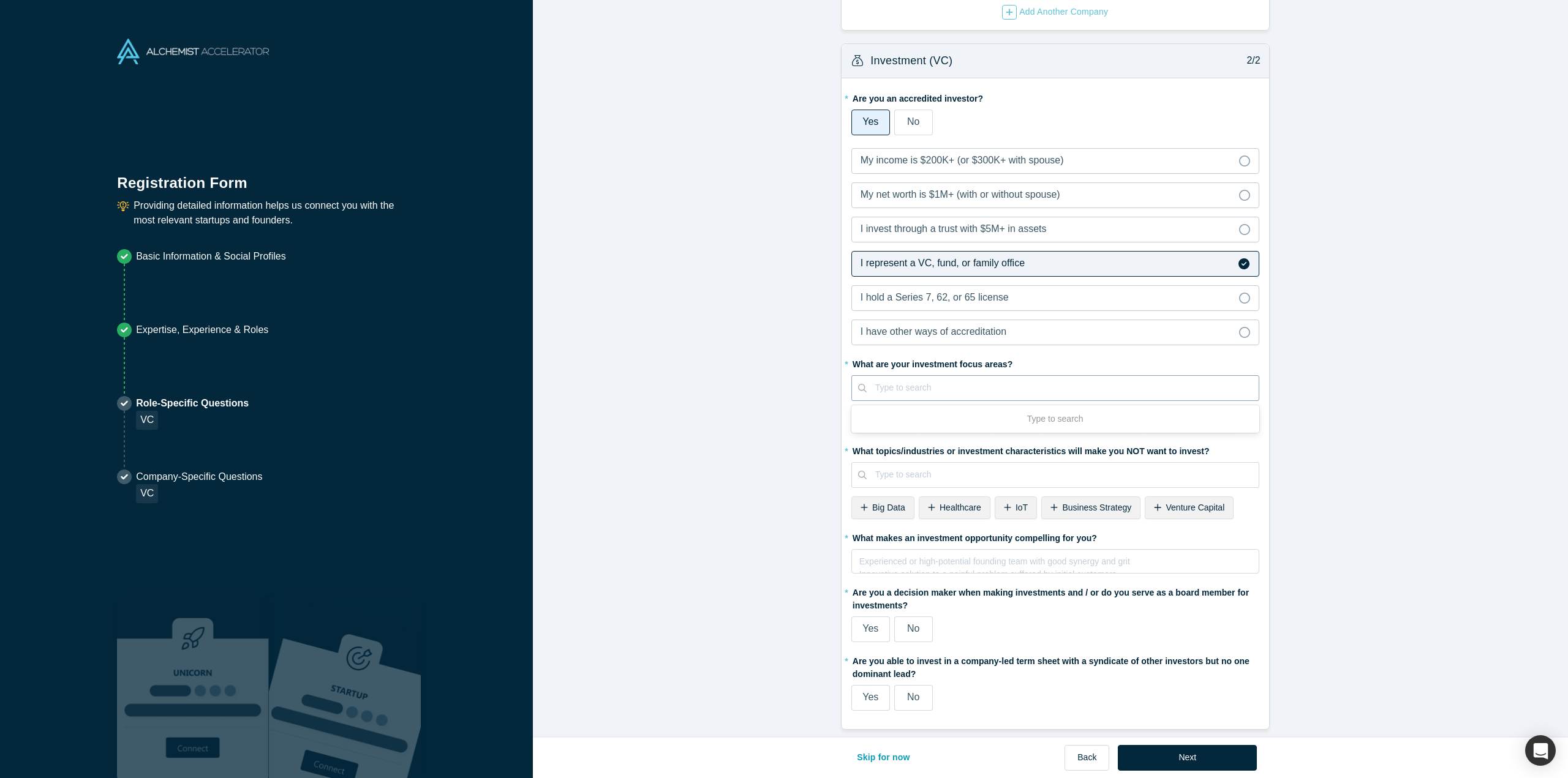
click at [918, 385] on div at bounding box center [1062, 388] width 374 height 15
type input "Sector agnostic"
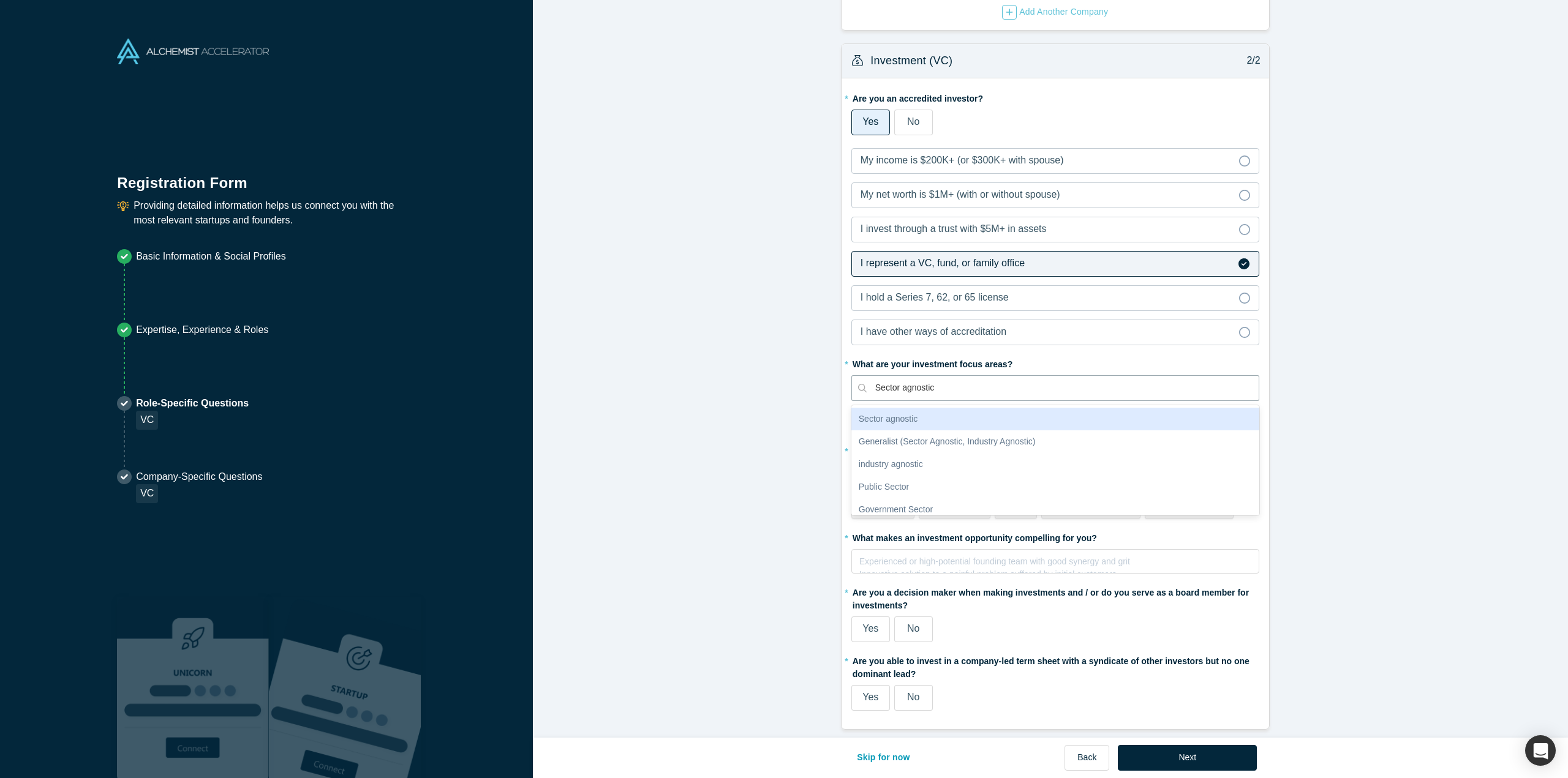
click at [984, 408] on div "Sector agnostic" at bounding box center [1055, 419] width 408 height 23
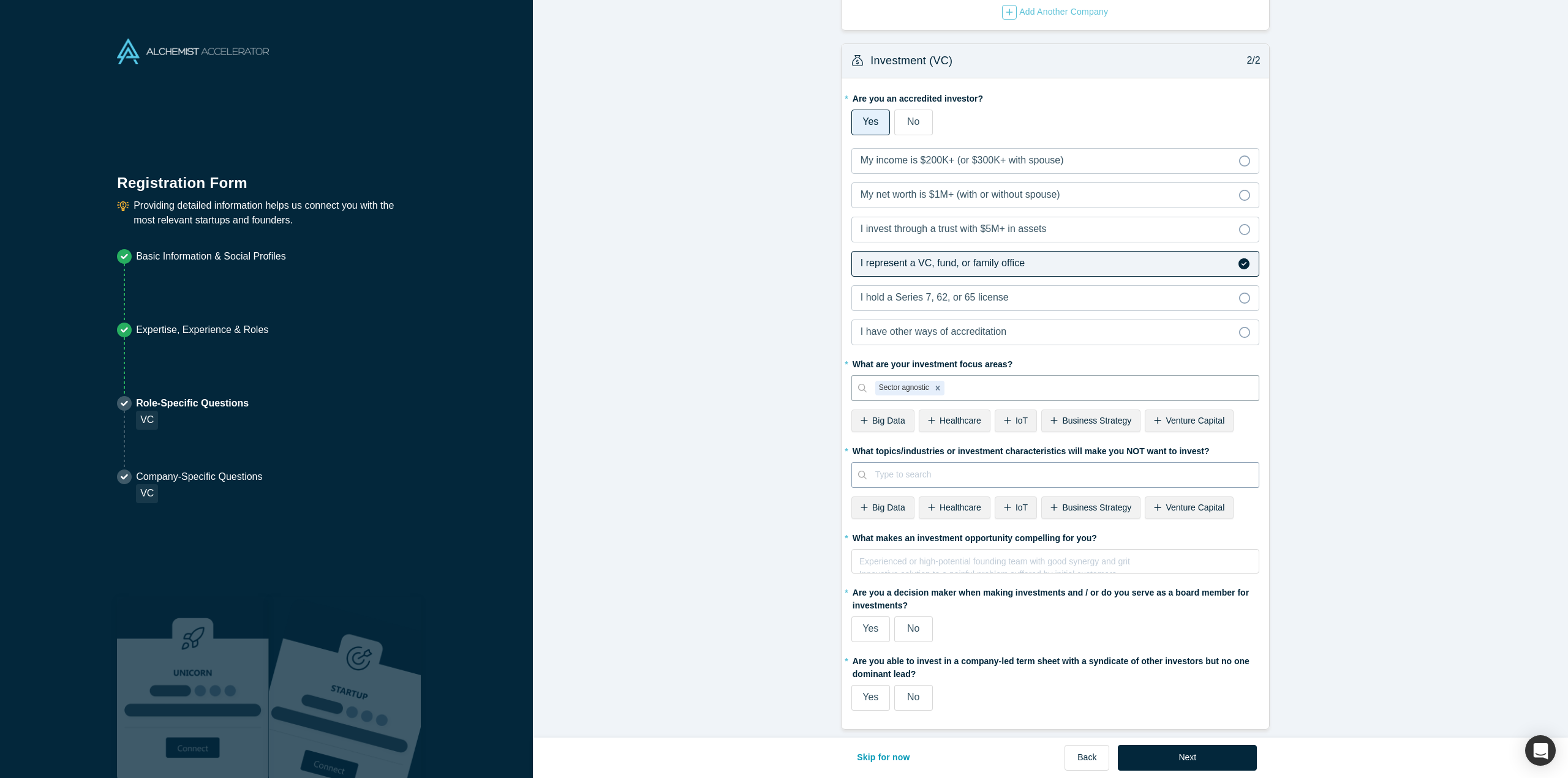
click at [930, 467] on div at bounding box center [1062, 474] width 374 height 15
type input "NA"
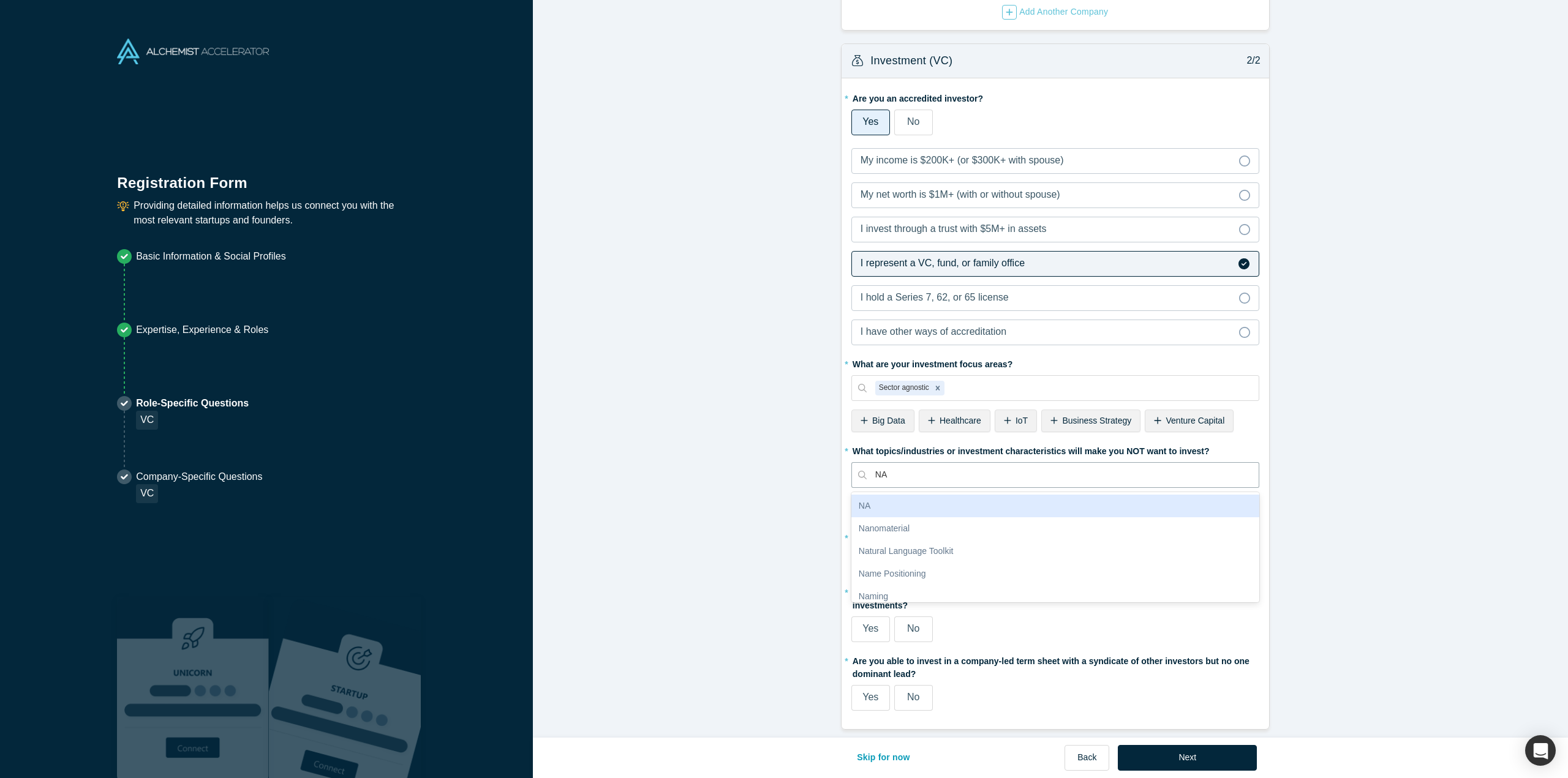
click at [922, 503] on div "NA" at bounding box center [1055, 505] width 408 height 23
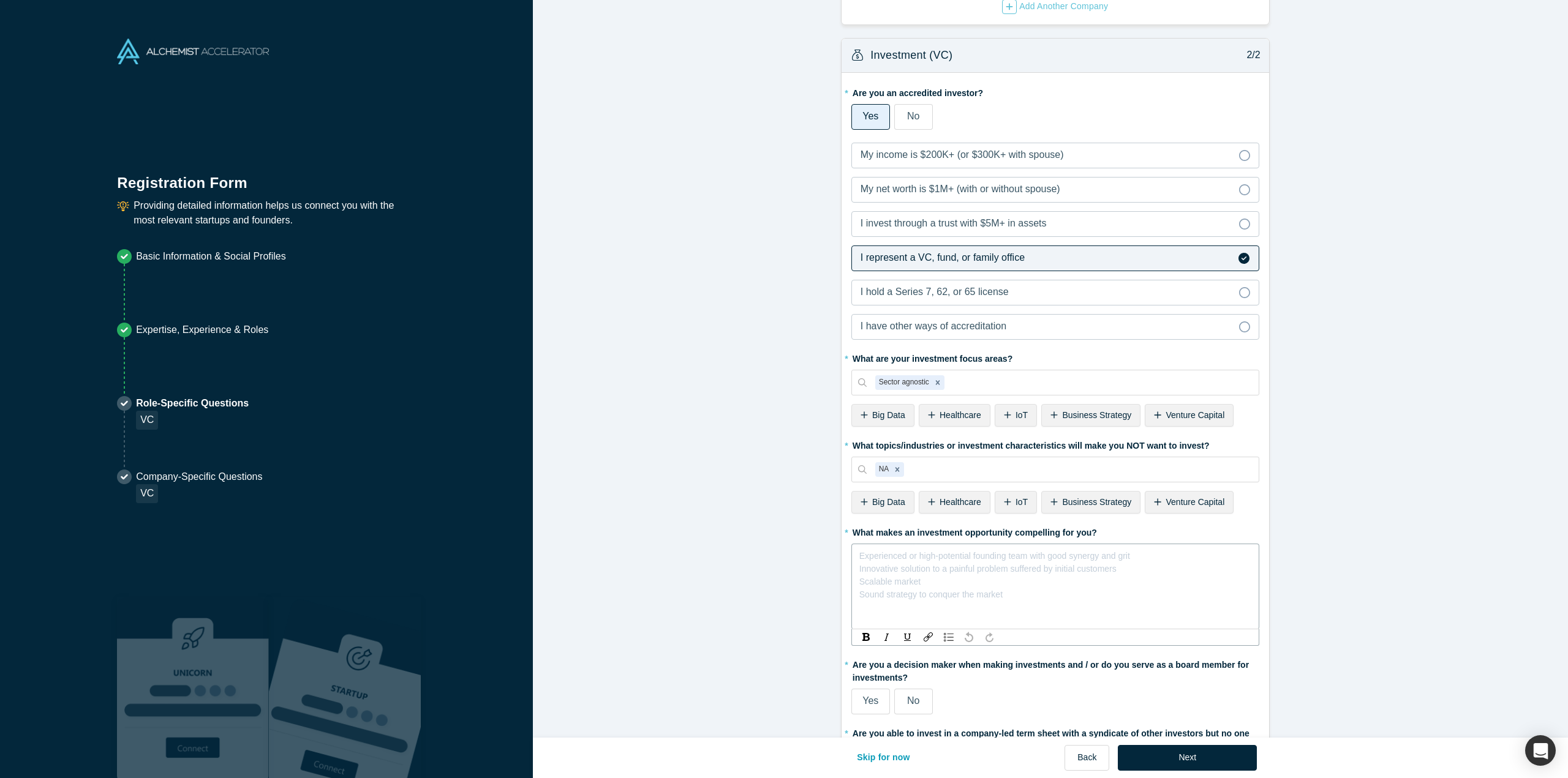
click at [903, 551] on div "rdw-editor" at bounding box center [1055, 554] width 391 height 13
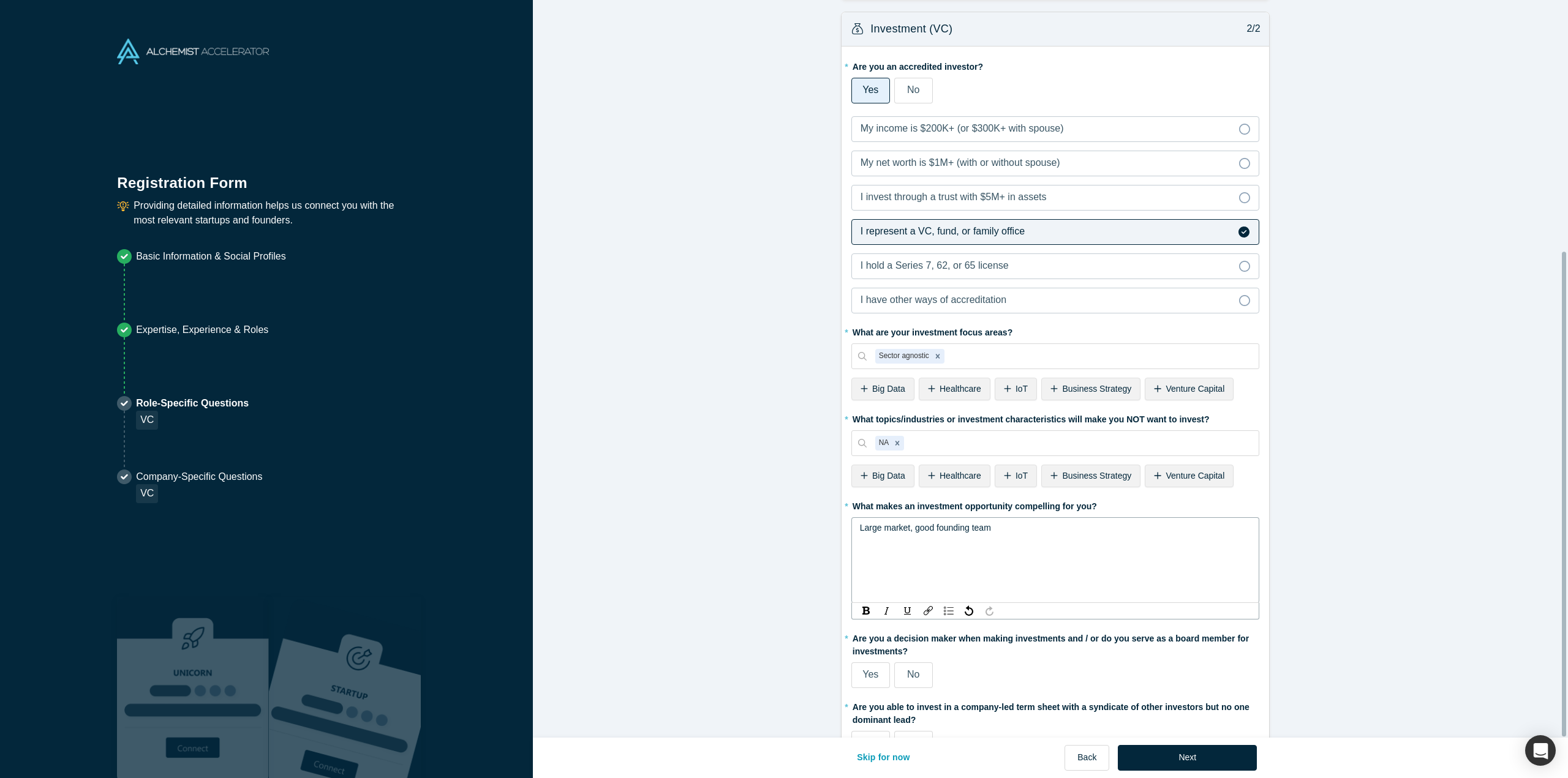
scroll to position [381, 0]
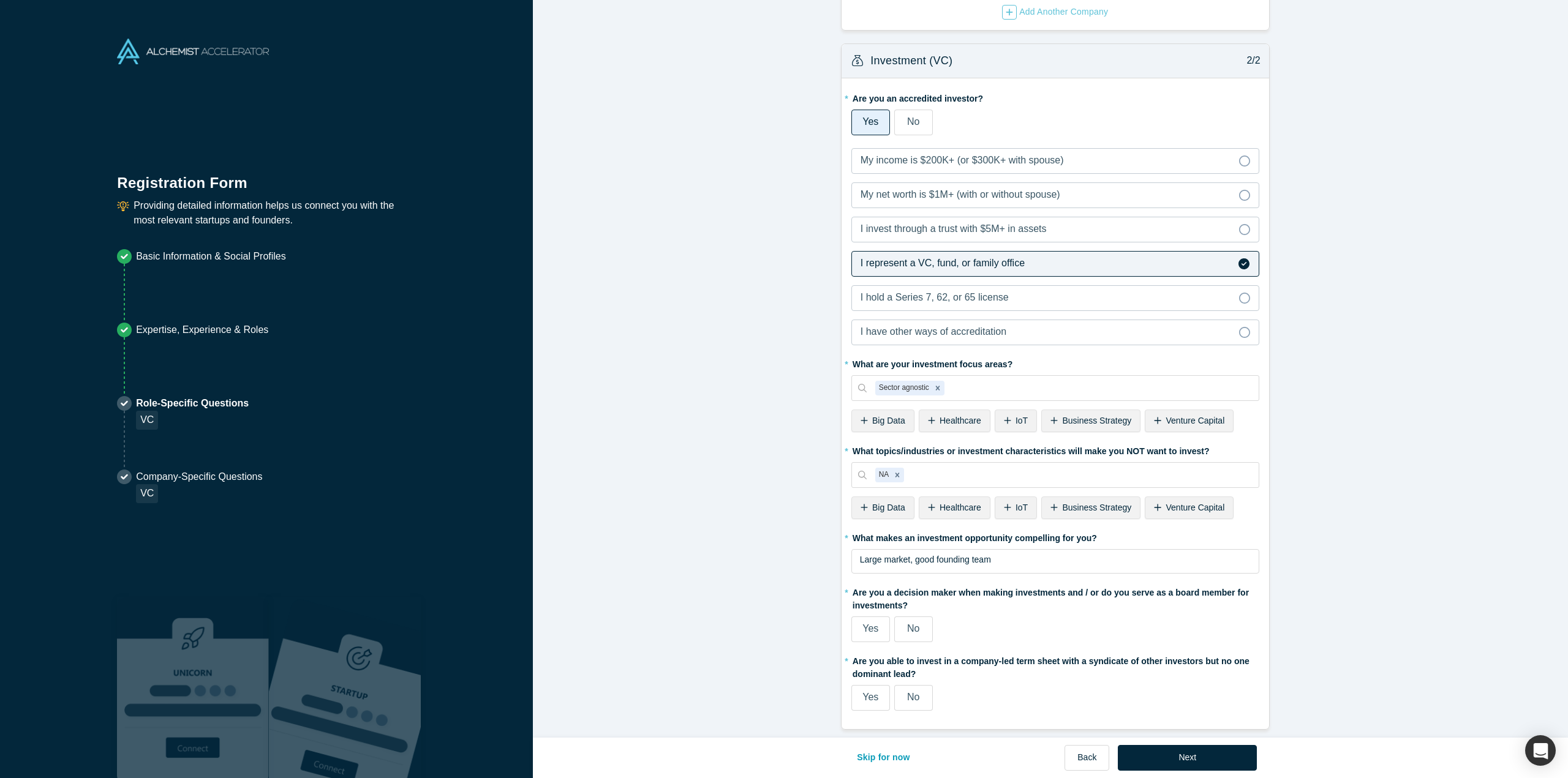
click at [900, 619] on label "No" at bounding box center [913, 629] width 38 height 26
click at [0, 0] on input "No" at bounding box center [0, 0] width 0 height 0
click at [895, 697] on label "No" at bounding box center [913, 698] width 38 height 26
click at [0, 0] on input "No" at bounding box center [0, 0] width 0 height 0
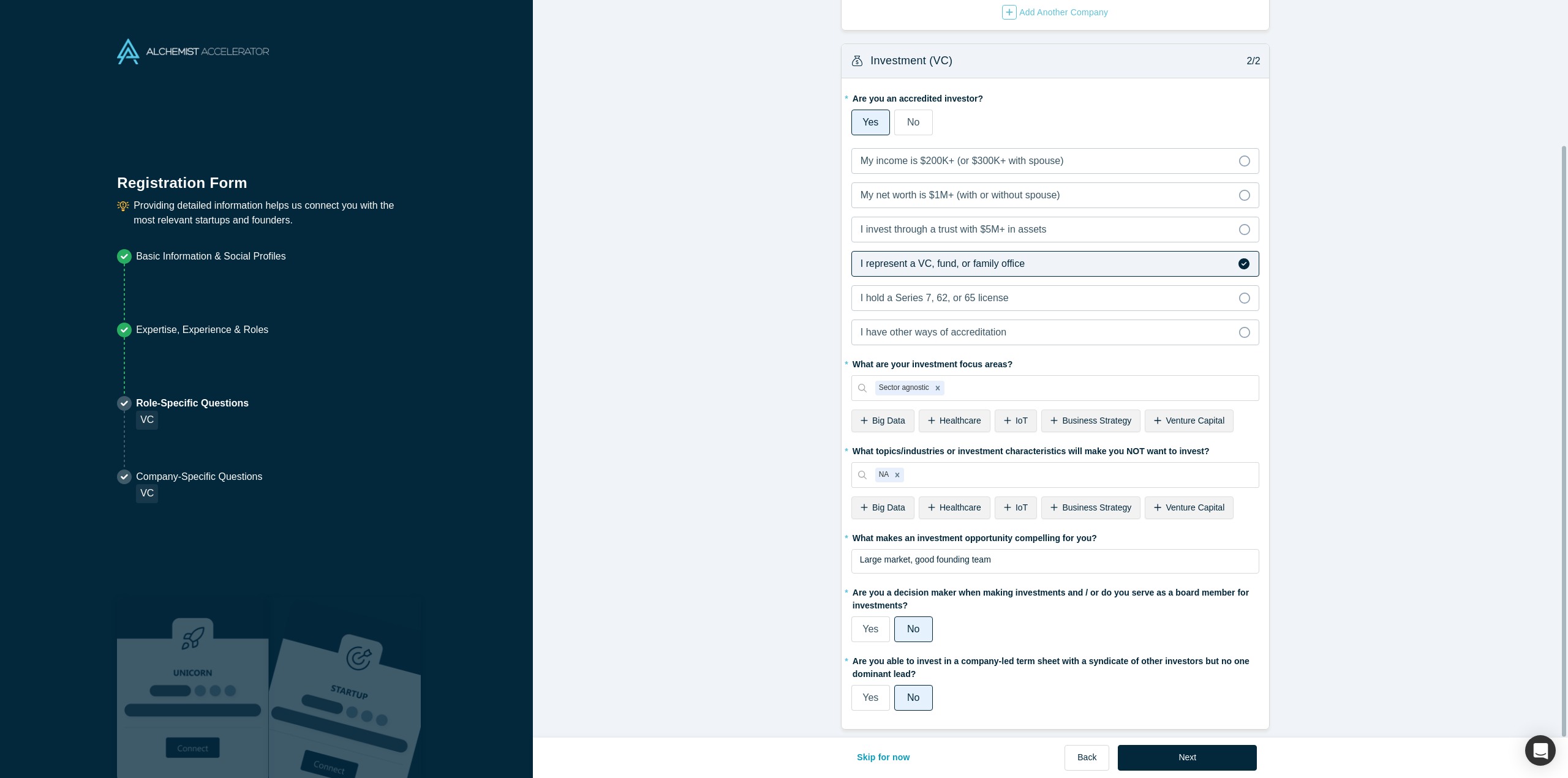
scroll to position [181, 0]
click at [1229, 770] on button "Next" at bounding box center [1187, 758] width 139 height 26
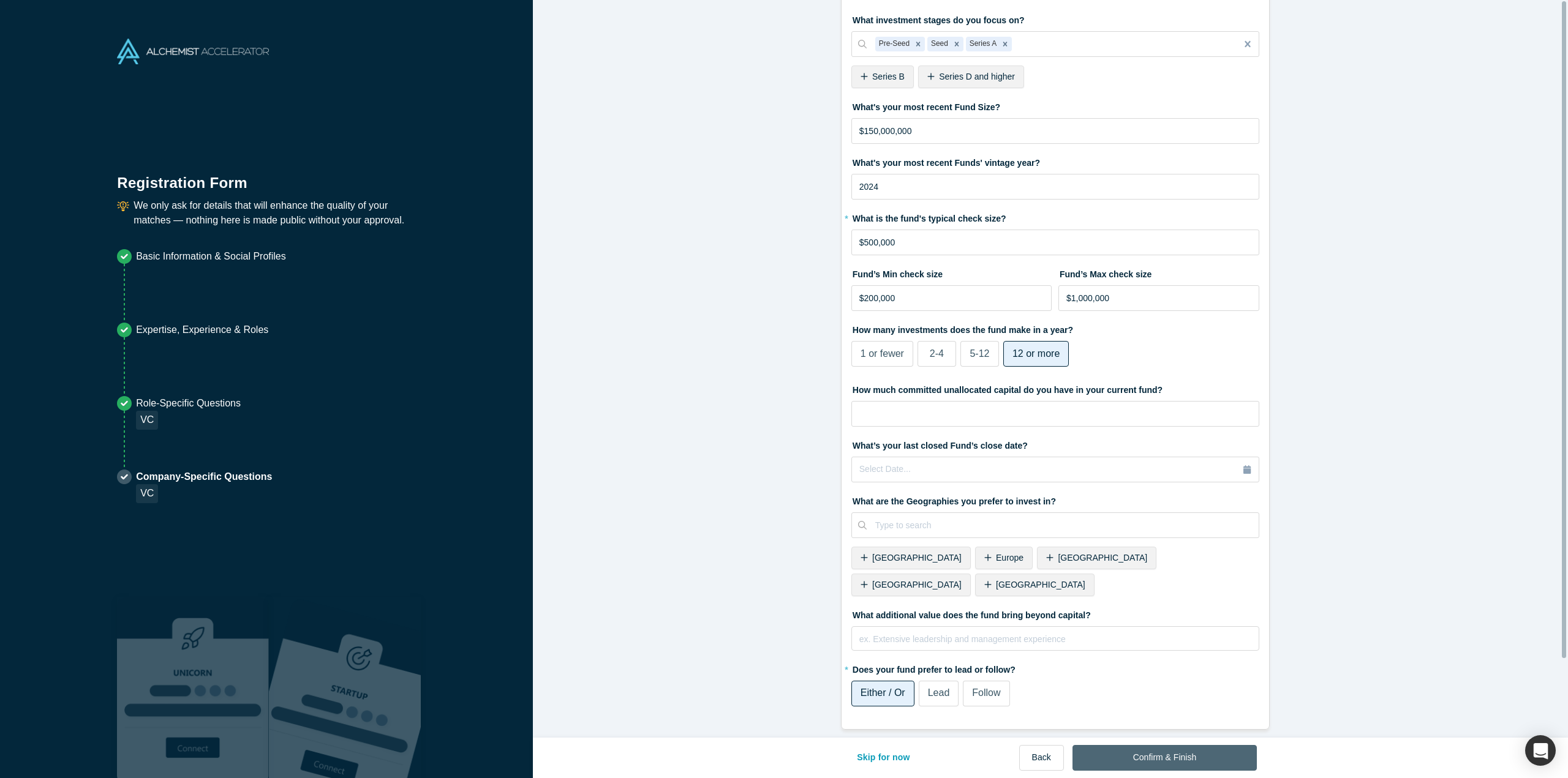
scroll to position [0, 0]
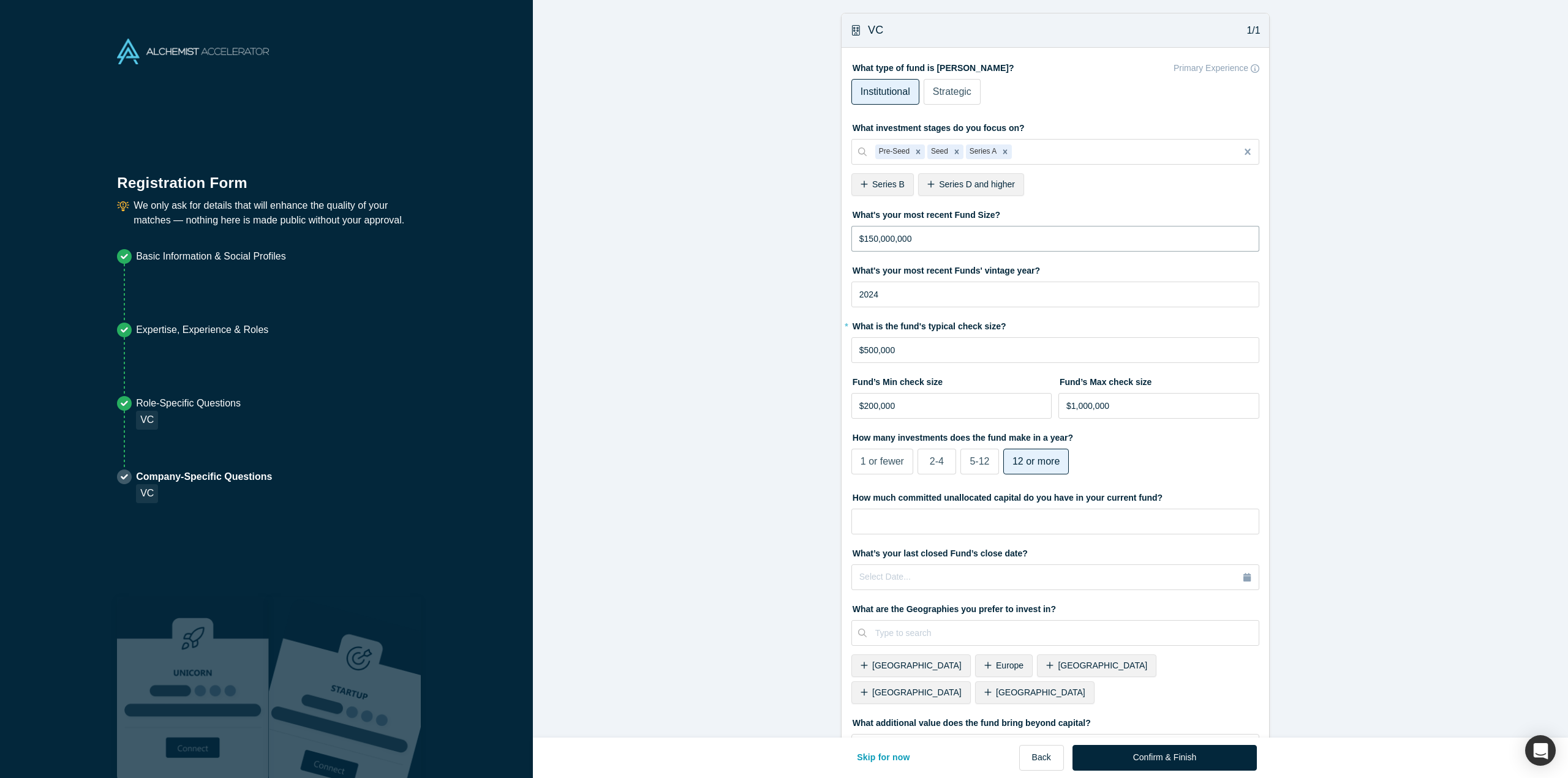
click at [863, 238] on input "$150,000,000" at bounding box center [1055, 238] width 408 height 26
type input "$60,000,000"
click at [912, 288] on input "2024" at bounding box center [1055, 294] width 408 height 26
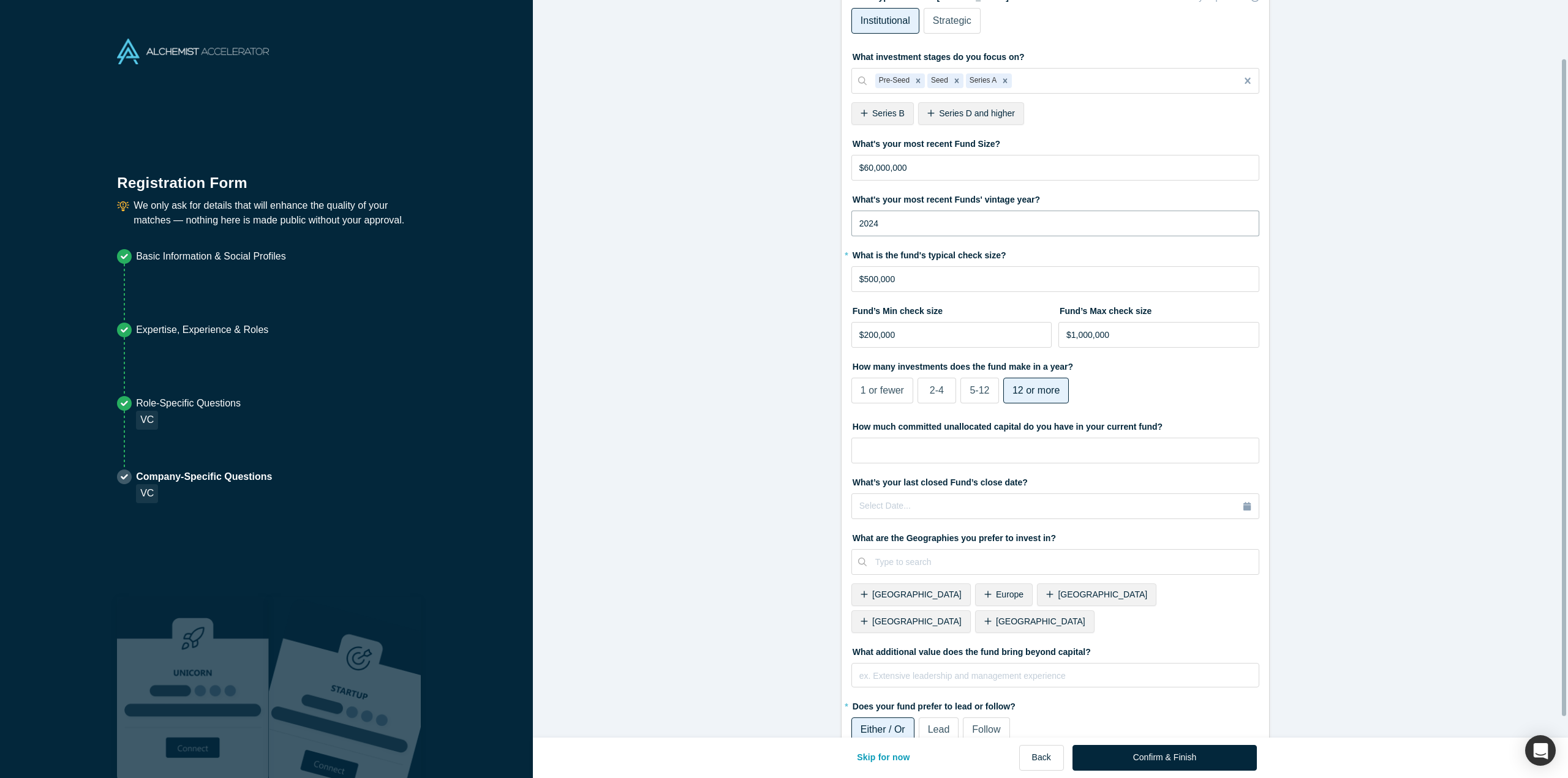
scroll to position [88, 0]
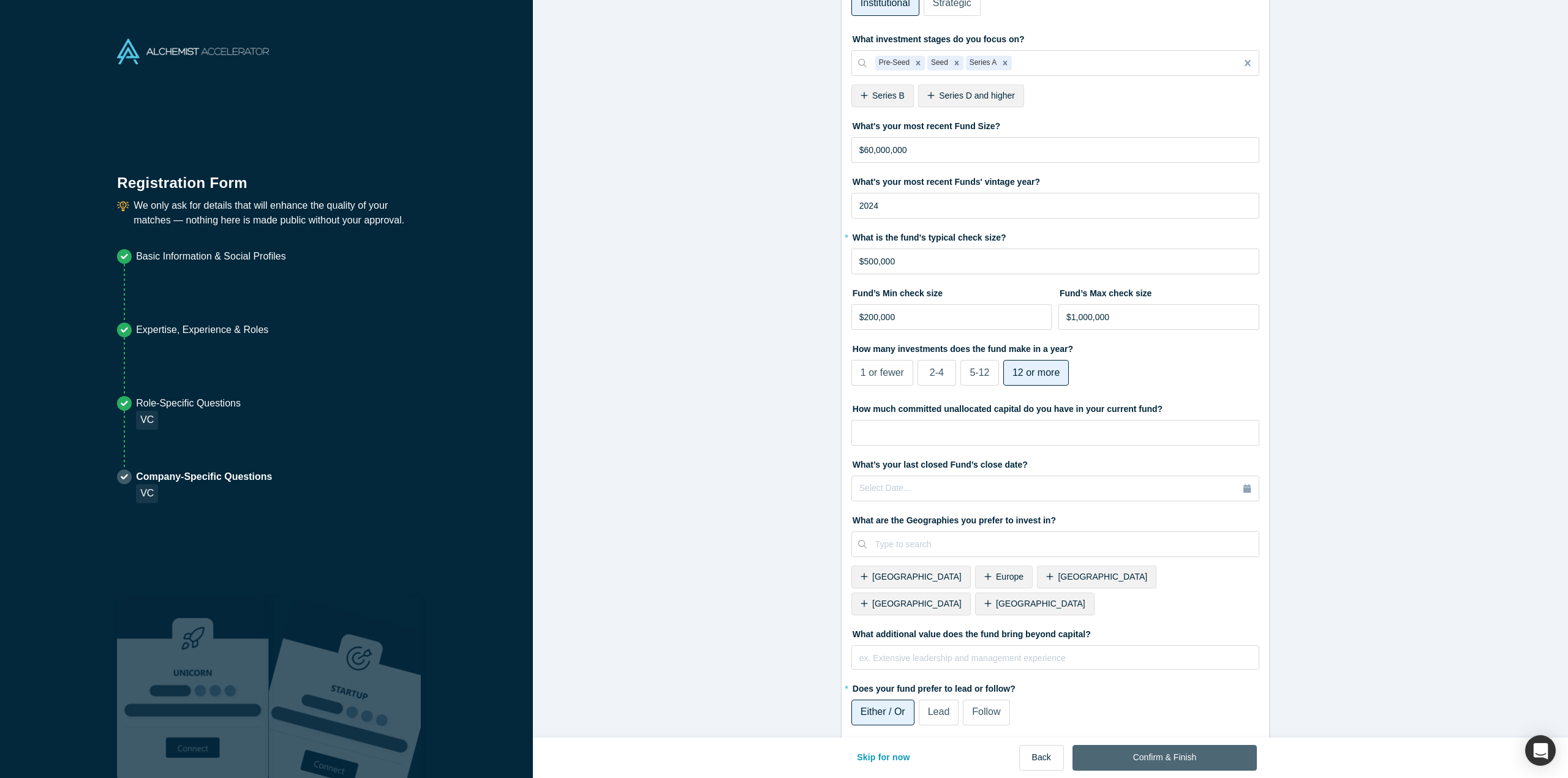
click at [1184, 755] on button "Confirm & Finish" at bounding box center [1164, 758] width 184 height 26
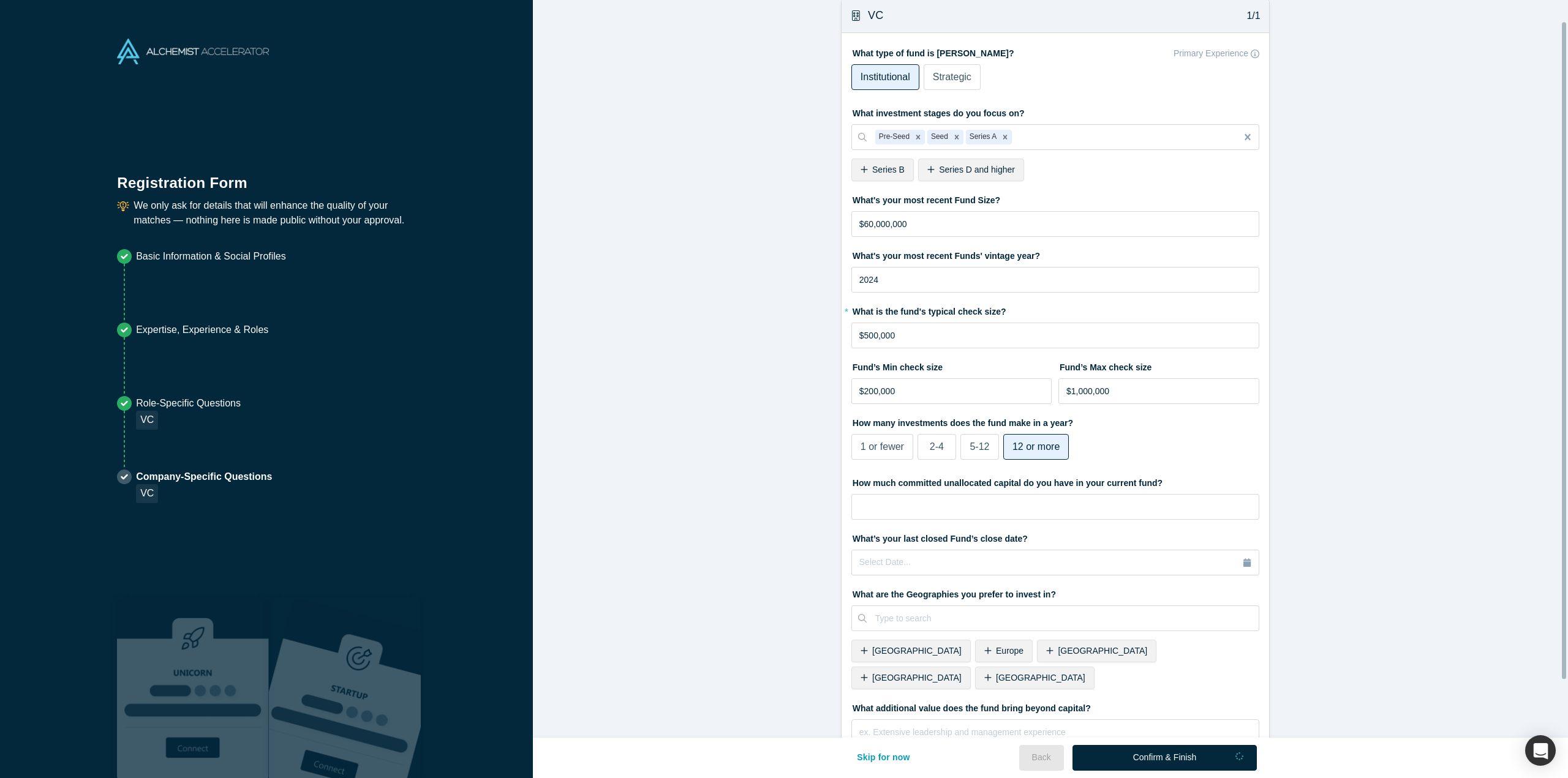
scroll to position [0, 0]
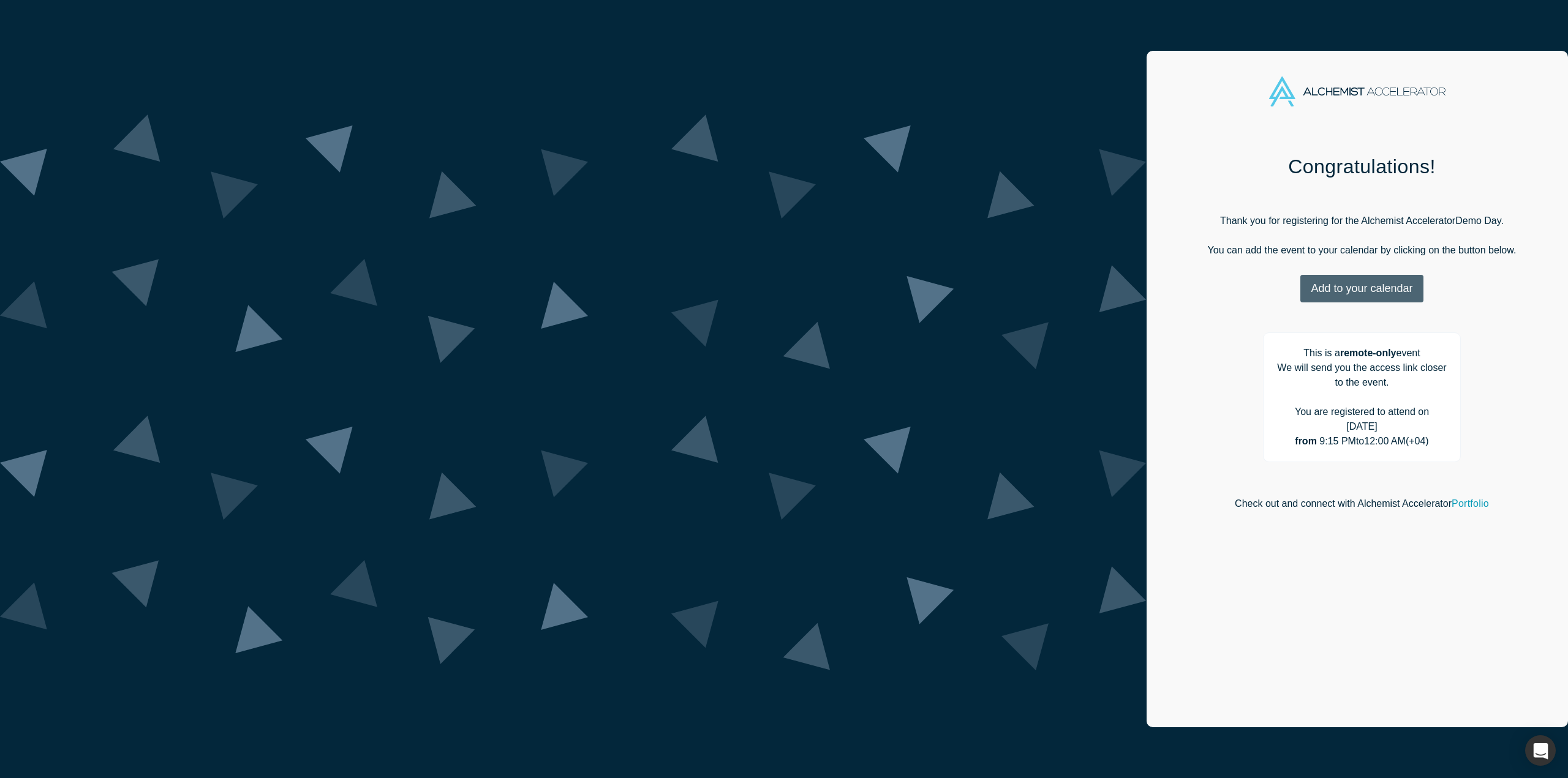
click at [1300, 282] on button "Add to your calendar" at bounding box center [1361, 289] width 123 height 28
click at [1316, 349] on div "Outlook Google Apple" at bounding box center [1369, 349] width 107 height 87
click at [1329, 351] on link "Google" at bounding box center [1358, 349] width 58 height 10
click at [1146, 330] on div "Congratulations! Thank you for registering for the Alchemist Accelerator Demo D…" at bounding box center [1361, 437] width 430 height 600
click at [1451, 499] on link "Portfolio" at bounding box center [1470, 504] width 38 height 10
